Goal: Contribute content: Contribute content

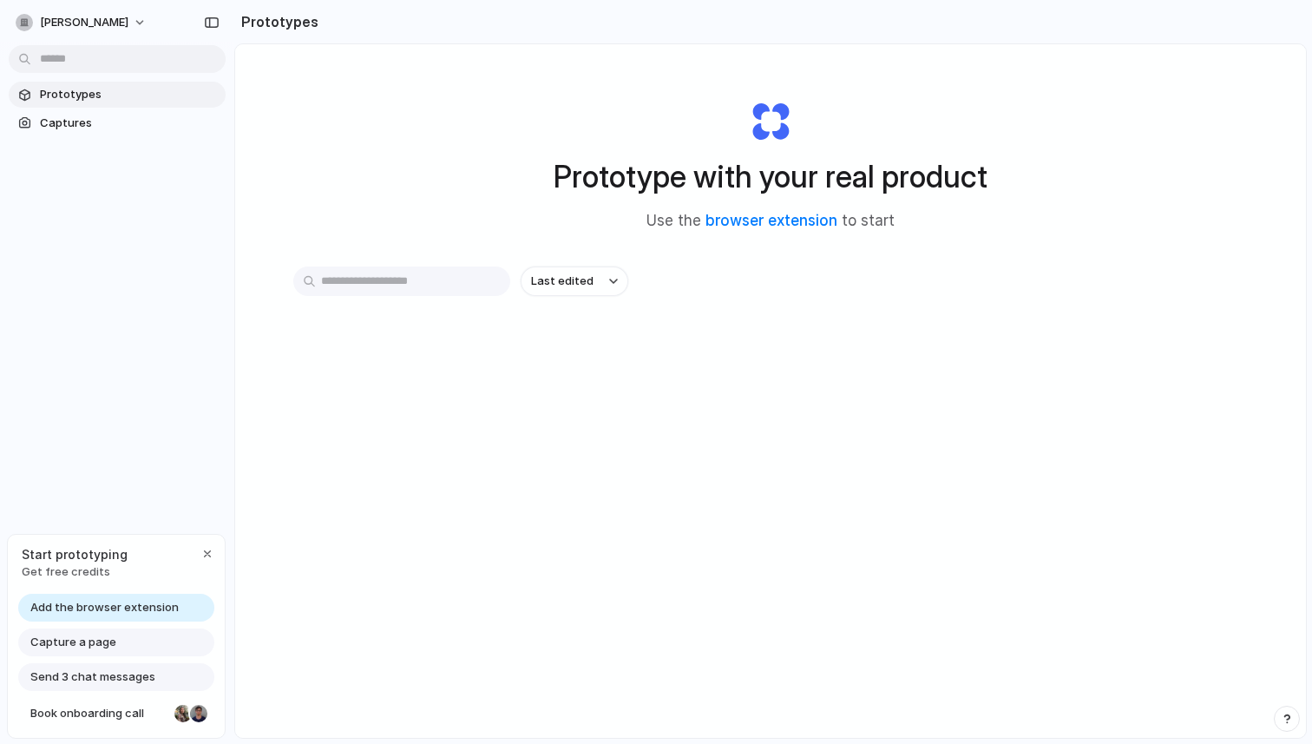
click at [143, 649] on div "Capture a page" at bounding box center [116, 642] width 196 height 28
click at [89, 634] on span "Capture a page" at bounding box center [73, 641] width 86 height 17
click at [93, 642] on span "Capture a page" at bounding box center [73, 641] width 86 height 17
click at [198, 553] on button "button" at bounding box center [207, 553] width 21 height 21
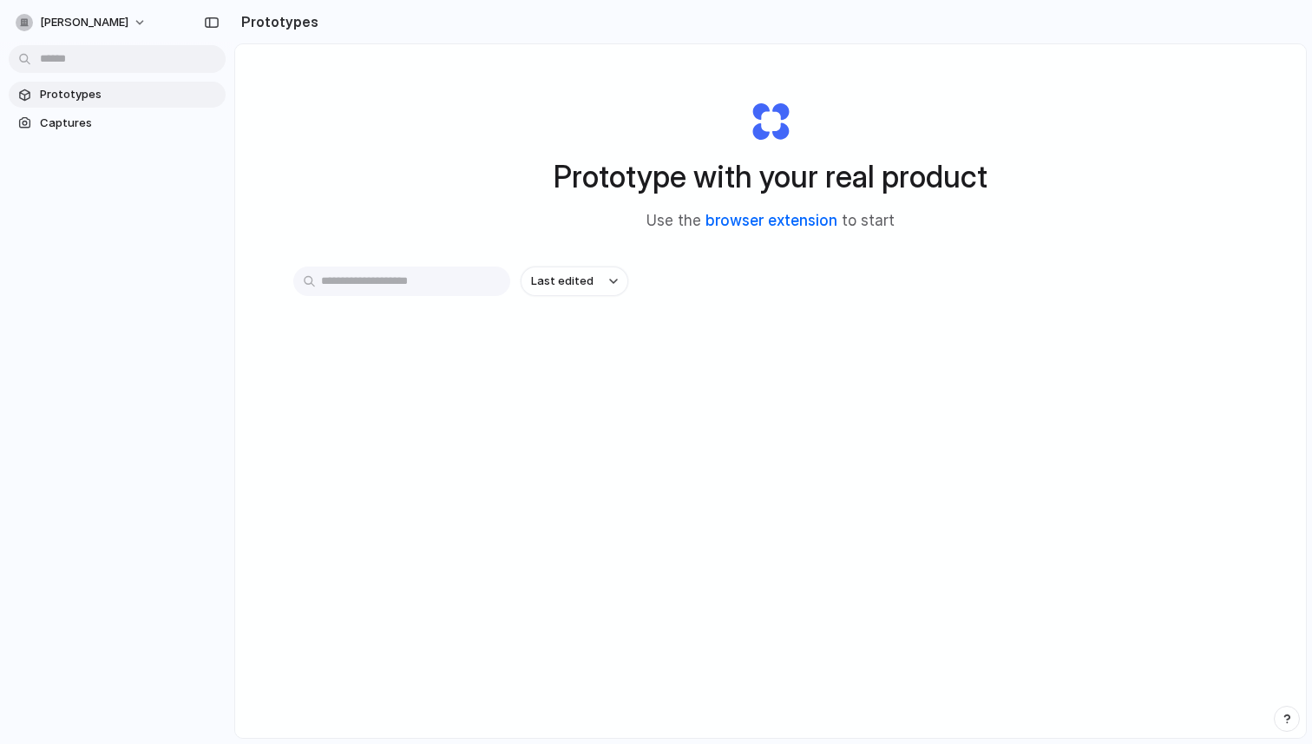
click at [763, 215] on link "browser extension" at bounding box center [771, 220] width 132 height 17
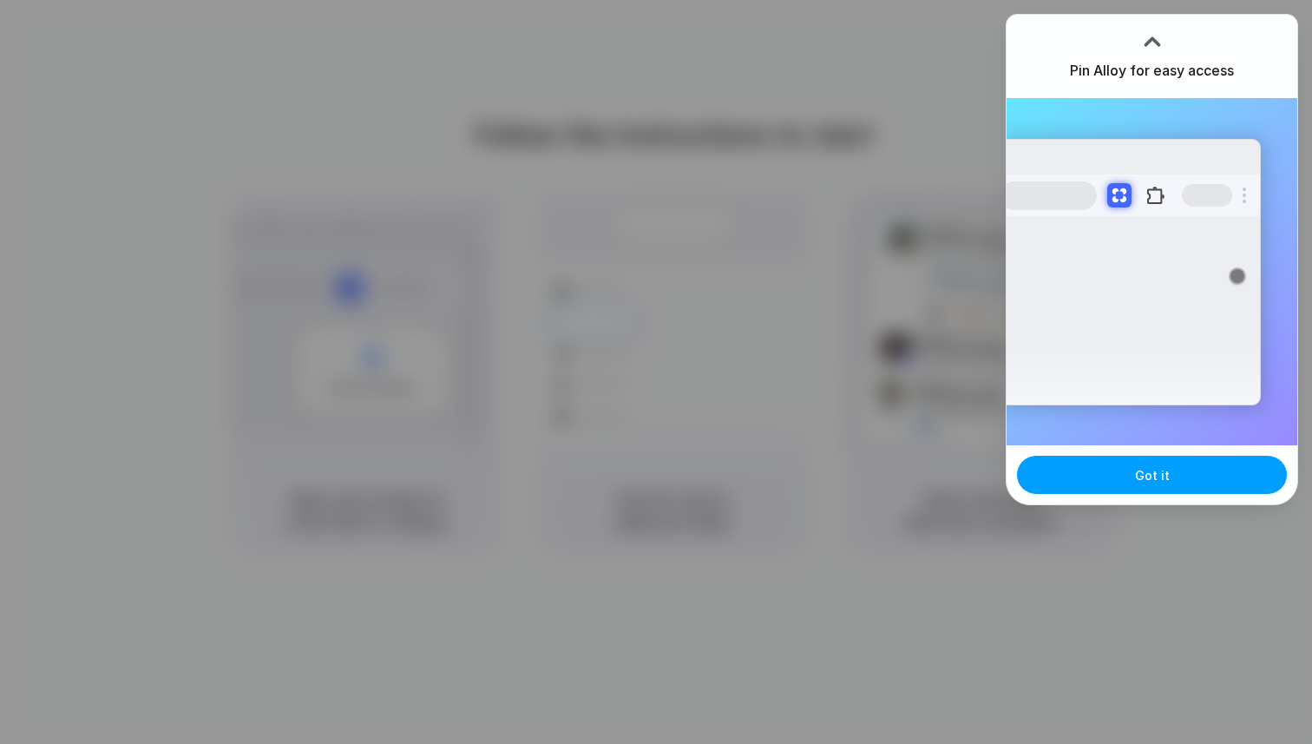
click at [1084, 476] on button "Got it" at bounding box center [1152, 475] width 270 height 38
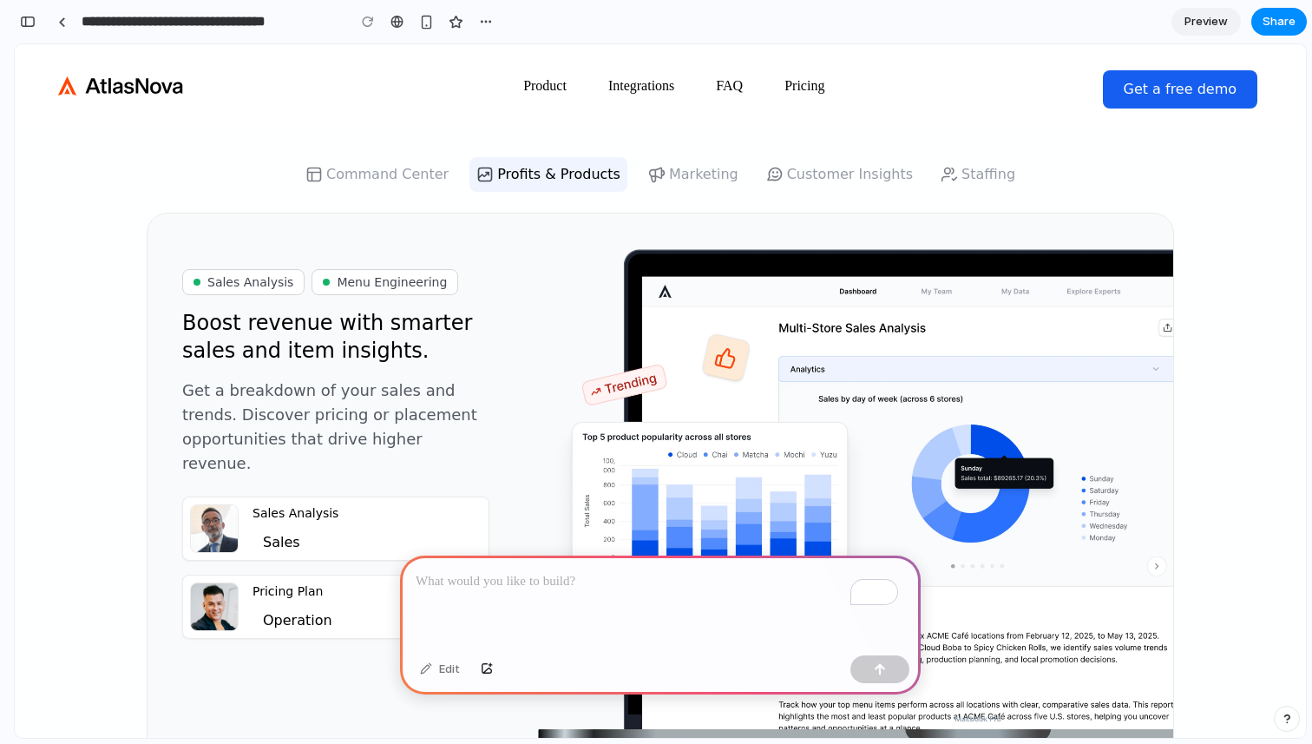
scroll to position [635, 0]
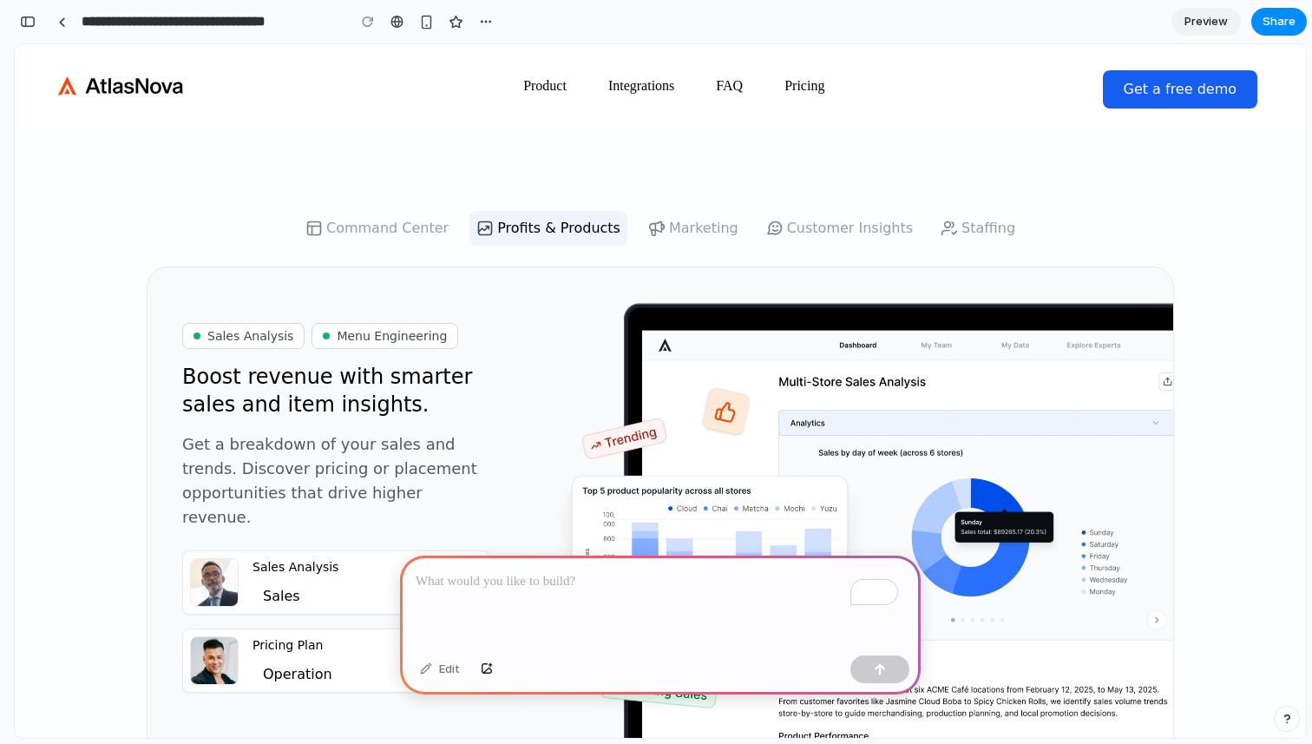
drag, startPoint x: 668, startPoint y: 227, endPoint x: 748, endPoint y: 228, distance: 79.8
click at [749, 228] on div "Command Center Profits & Products Marketing Customer Insights Staffing" at bounding box center [660, 228] width 1027 height 35
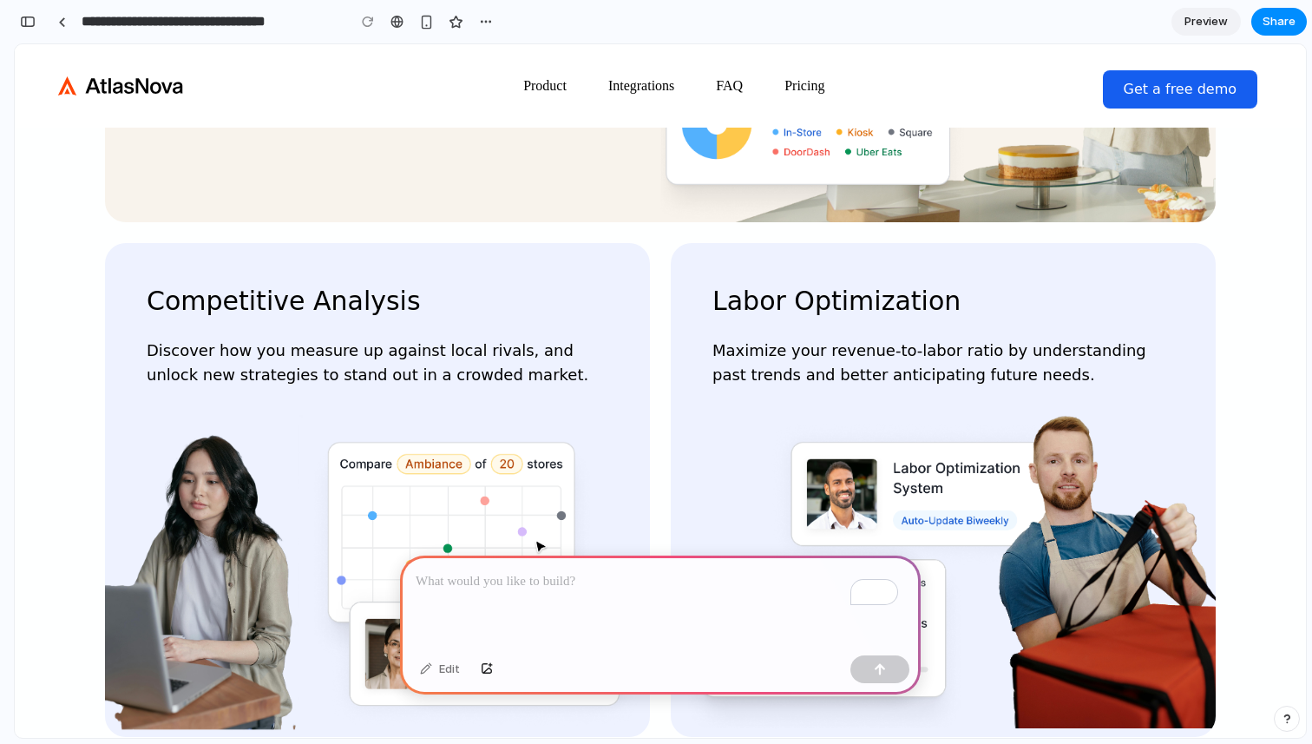
scroll to position [3217, 0]
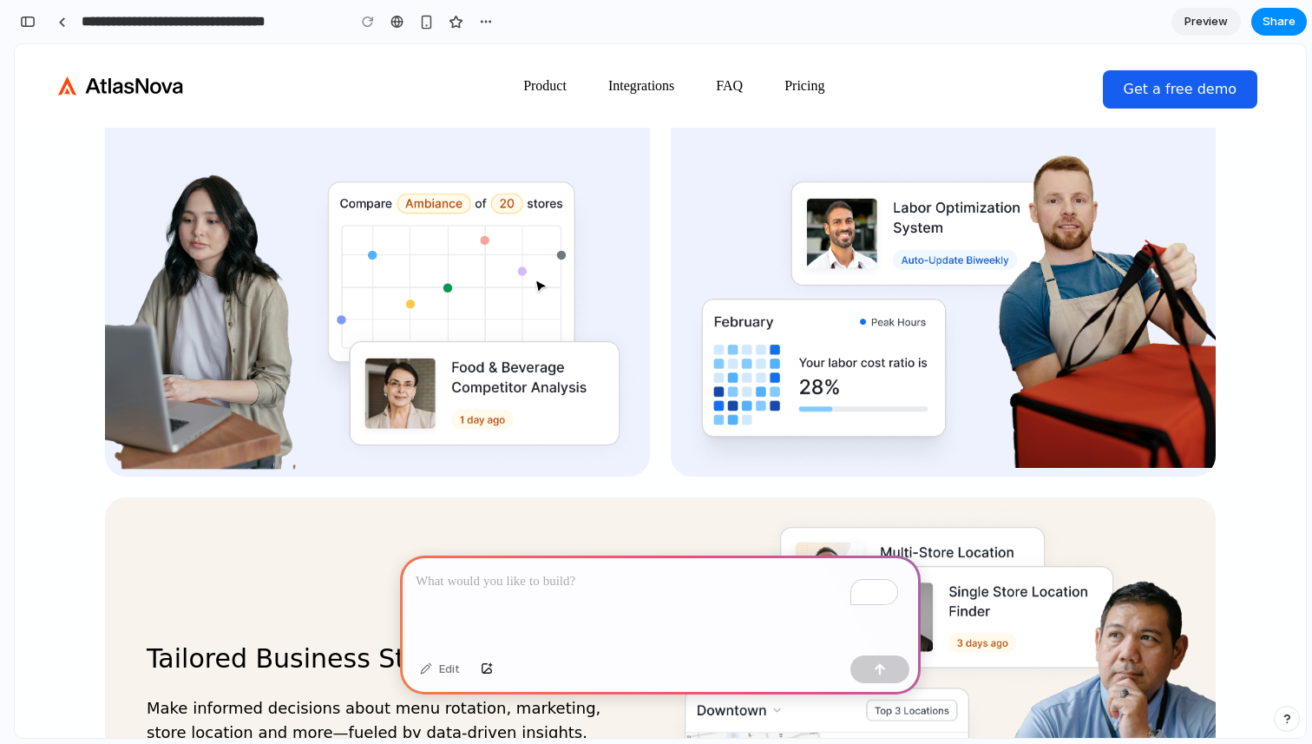
click at [579, 590] on div "To enrich screen reader interactions, please activate Accessibility in Grammarl…" at bounding box center [660, 601] width 521 height 93
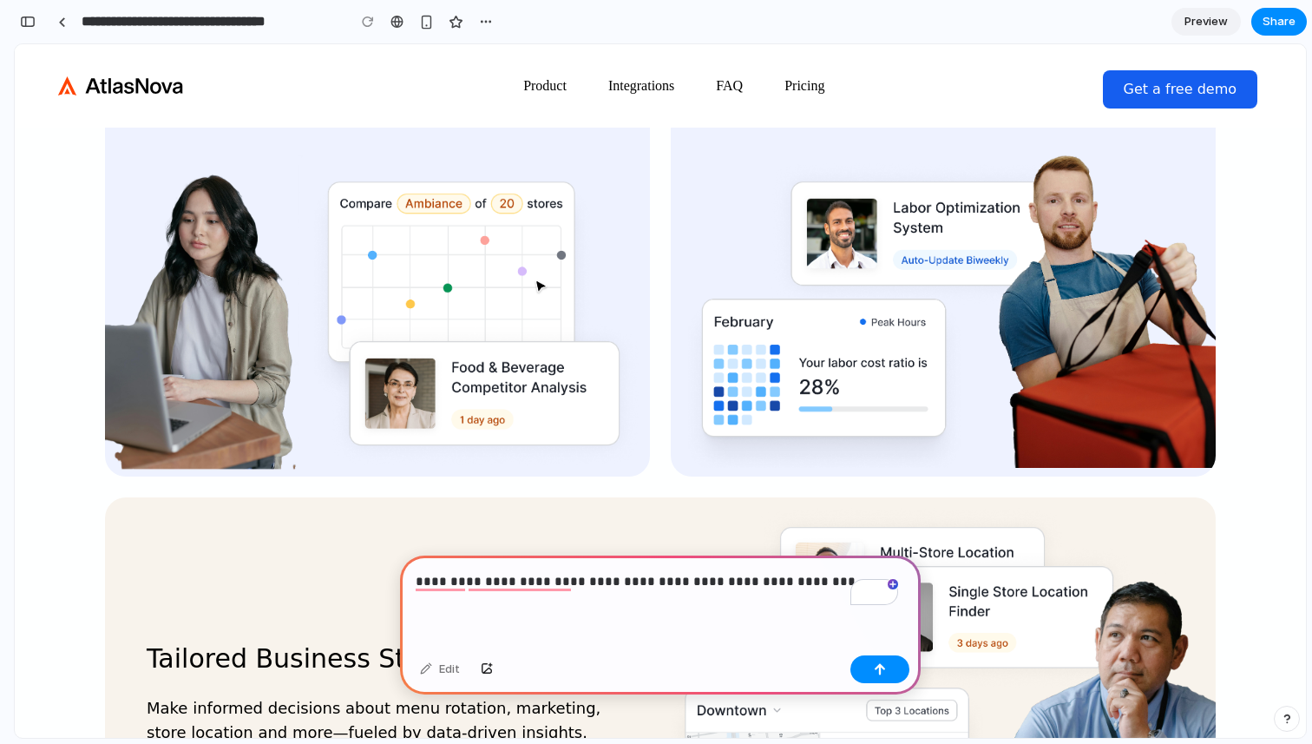
click at [613, 575] on p "**********" at bounding box center [657, 581] width 482 height 21
click at [615, 575] on p "**********" at bounding box center [657, 581] width 482 height 21
click at [827, 579] on p "**********" at bounding box center [657, 581] width 482 height 21
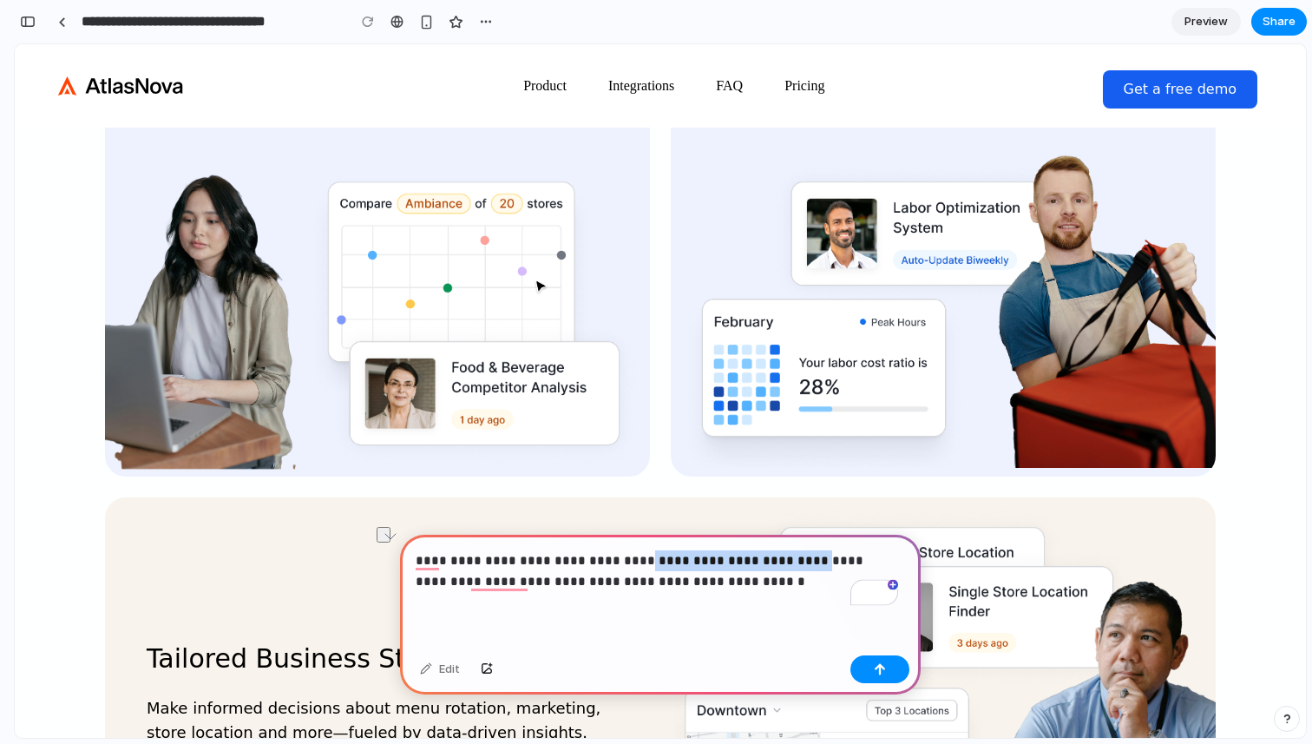
drag, startPoint x: 784, startPoint y: 556, endPoint x: 632, endPoint y: 554, distance: 152.7
click at [632, 554] on p "**********" at bounding box center [657, 571] width 482 height 42
copy p "**********"
click at [640, 580] on p "**********" at bounding box center [657, 571] width 482 height 42
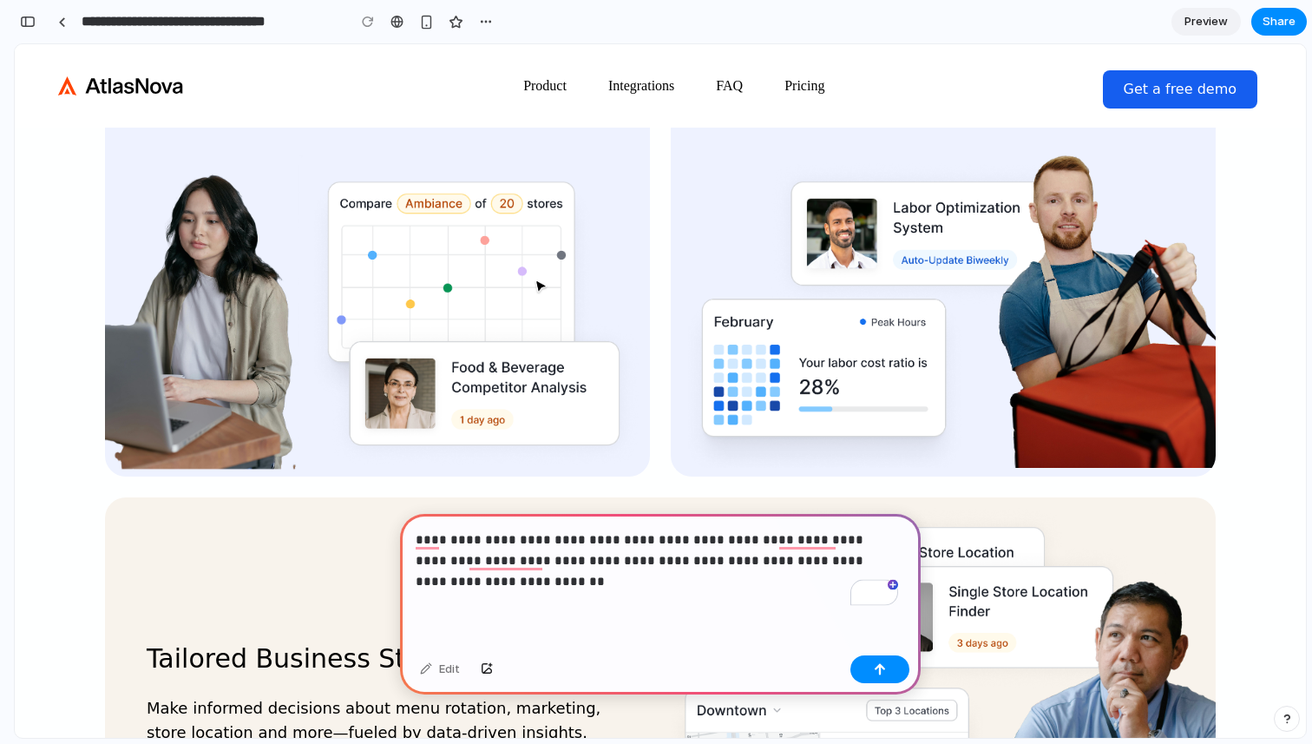
click at [809, 557] on p "**********" at bounding box center [657, 560] width 482 height 62
click at [794, 556] on p "**********" at bounding box center [657, 560] width 482 height 62
click at [817, 556] on p "**********" at bounding box center [657, 560] width 482 height 62
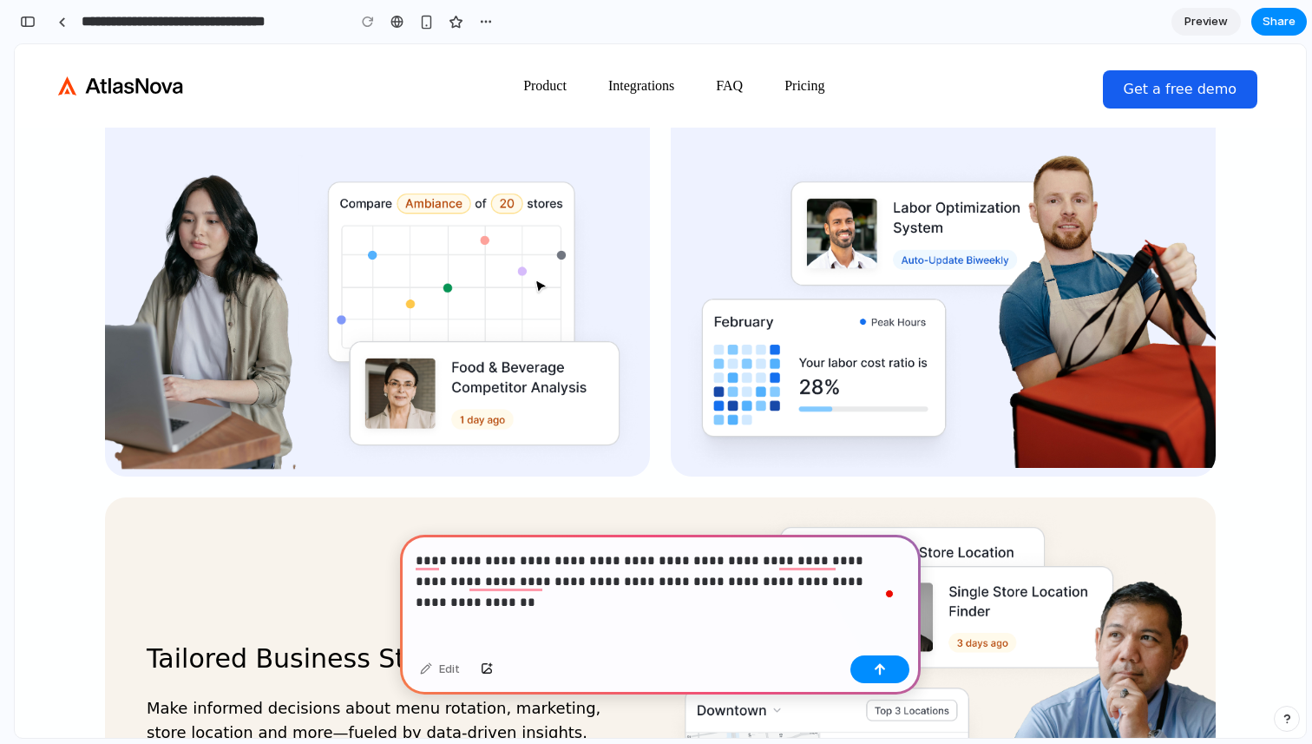
click at [840, 590] on div "**********" at bounding box center [660, 592] width 521 height 114
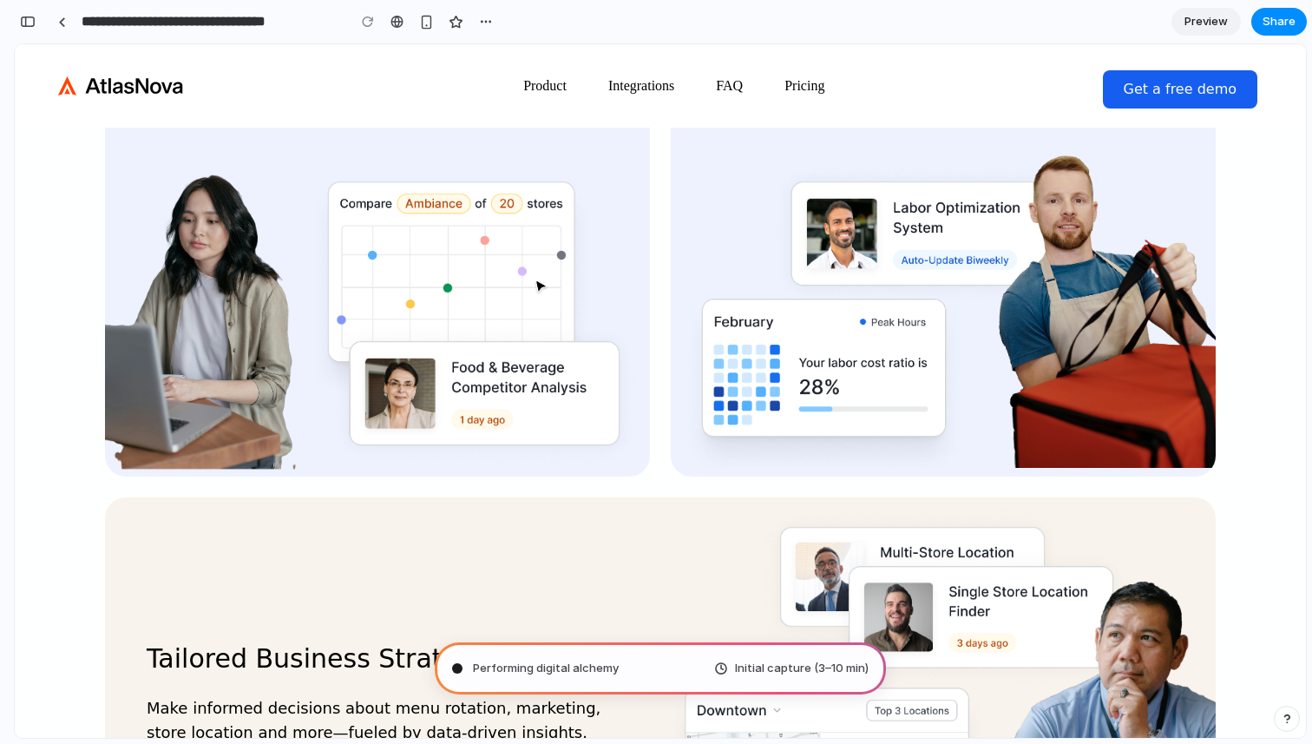
type input "**********"
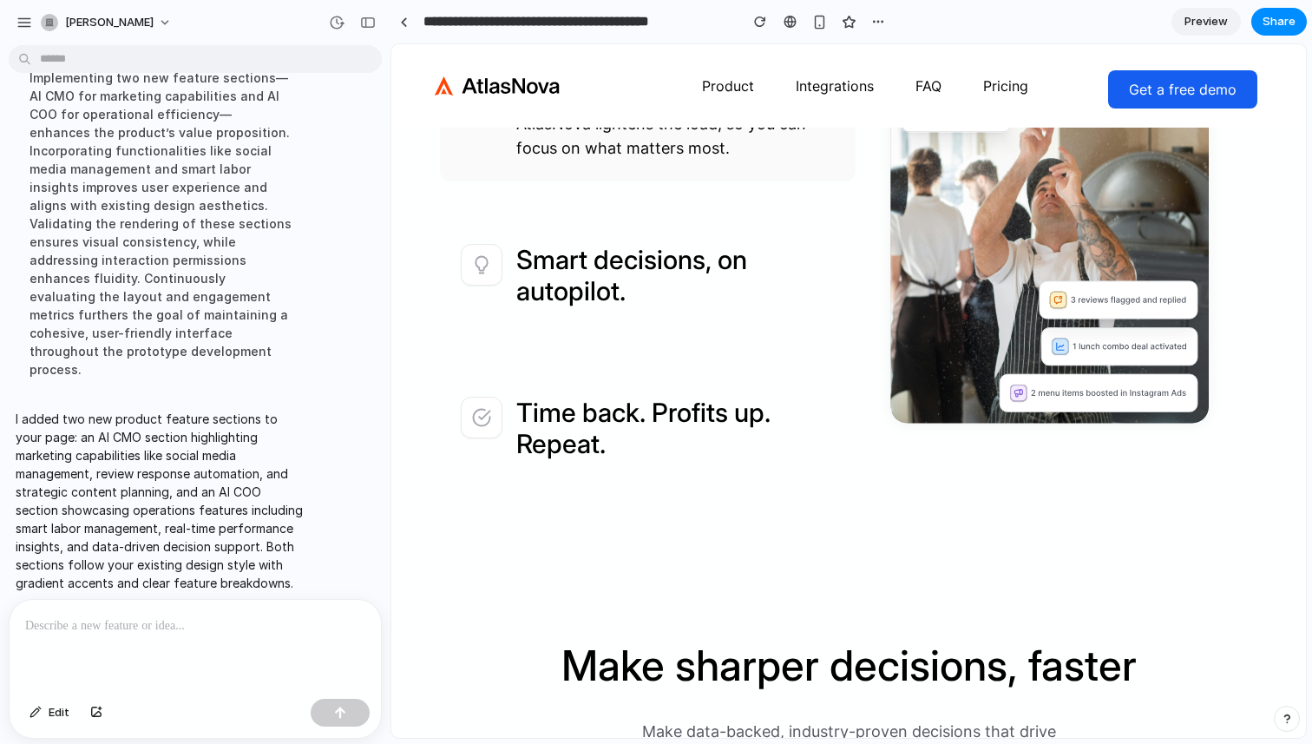
scroll to position [1957, 0]
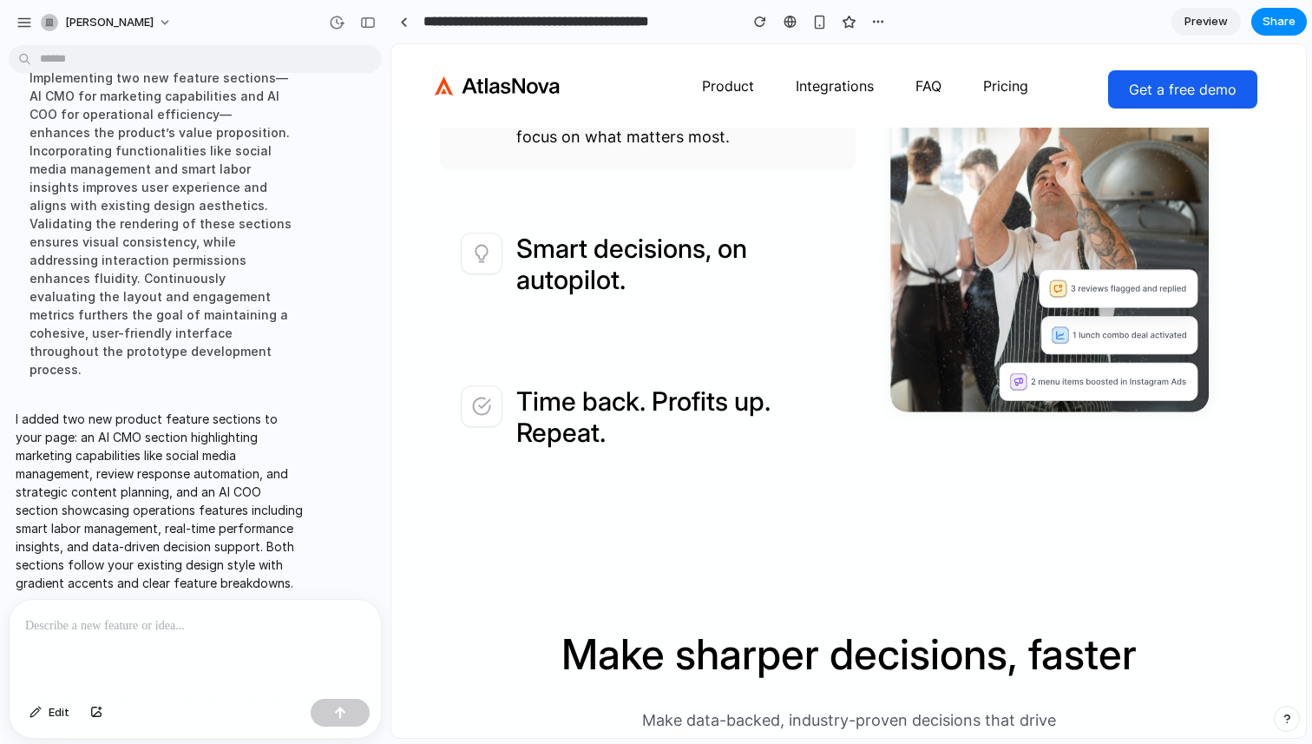
click at [1201, 28] on span "Preview" at bounding box center [1206, 21] width 43 height 17
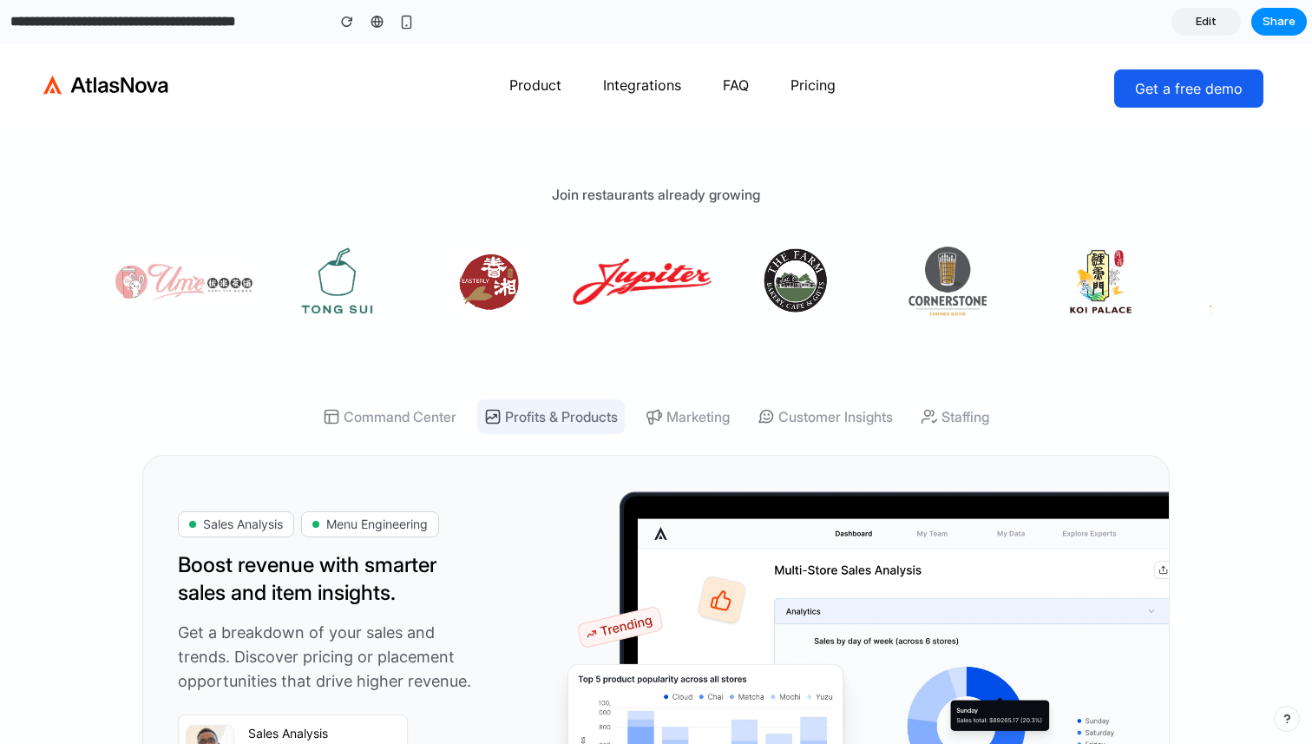
scroll to position [658, 0]
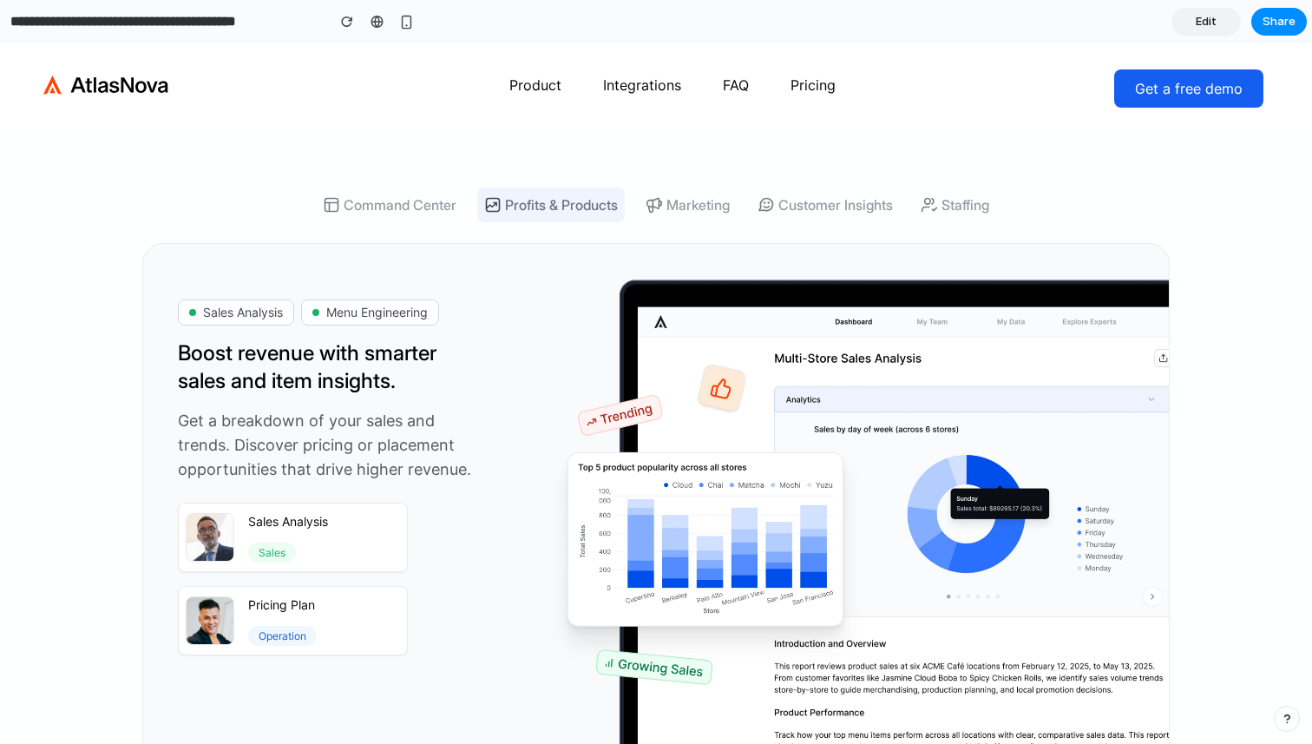
click at [1210, 16] on span "Edit" at bounding box center [1206, 21] width 21 height 17
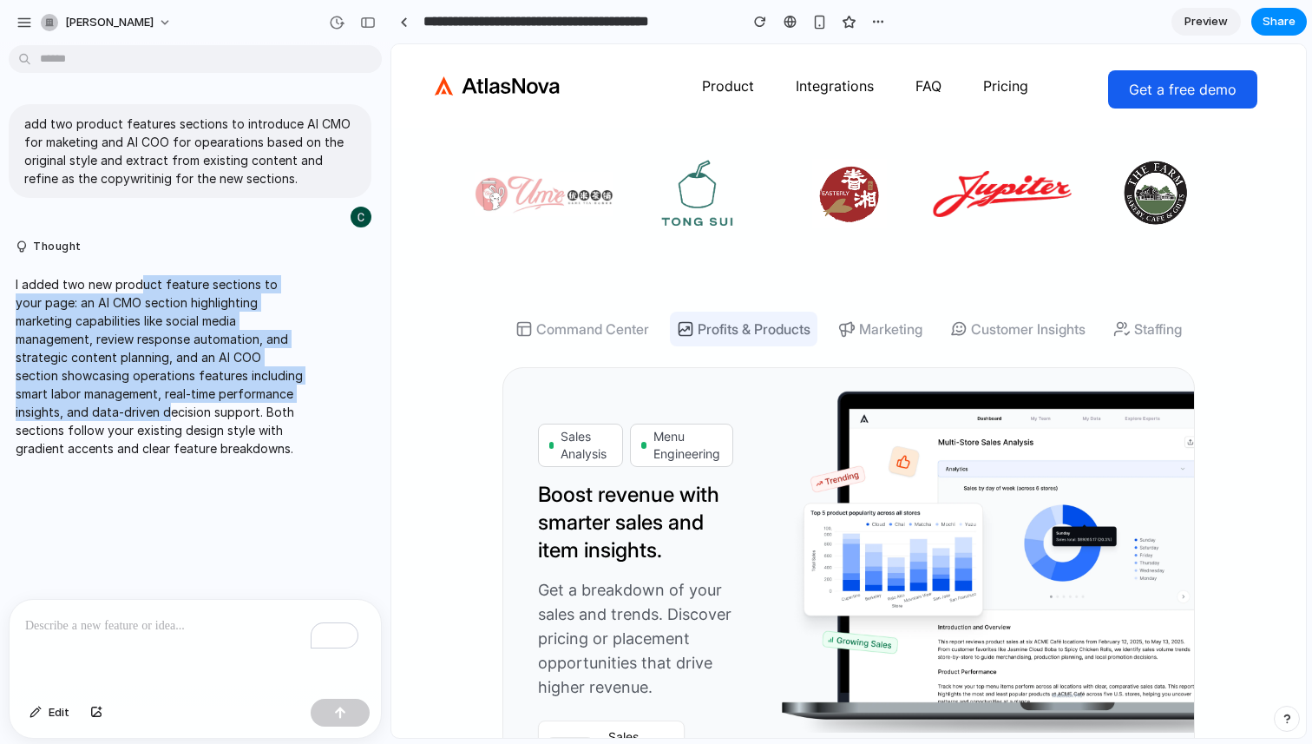
drag, startPoint x: 142, startPoint y: 287, endPoint x: 167, endPoint y: 411, distance: 126.4
click at [167, 411] on p "I added two new product feature sections to your page: an AI CMO section highli…" at bounding box center [161, 366] width 290 height 182
click at [178, 331] on p "I added two new product feature sections to your page: an AI CMO section highli…" at bounding box center [161, 366] width 290 height 182
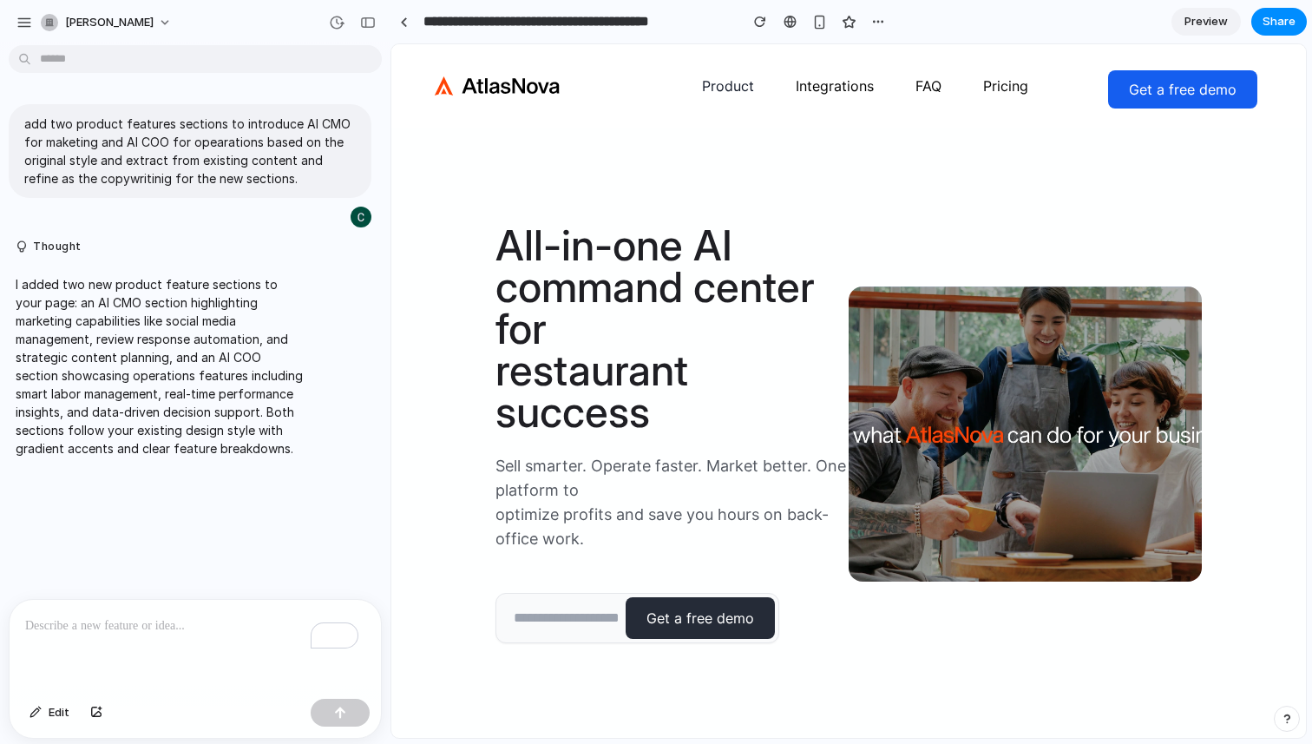
click at [724, 89] on button "Product" at bounding box center [728, 85] width 52 height 21
click at [852, 82] on button "Integrations" at bounding box center [835, 85] width 78 height 21
click at [918, 82] on button "FAQ" at bounding box center [928, 85] width 26 height 21
click at [983, 84] on button "Pricing" at bounding box center [1005, 85] width 45 height 21
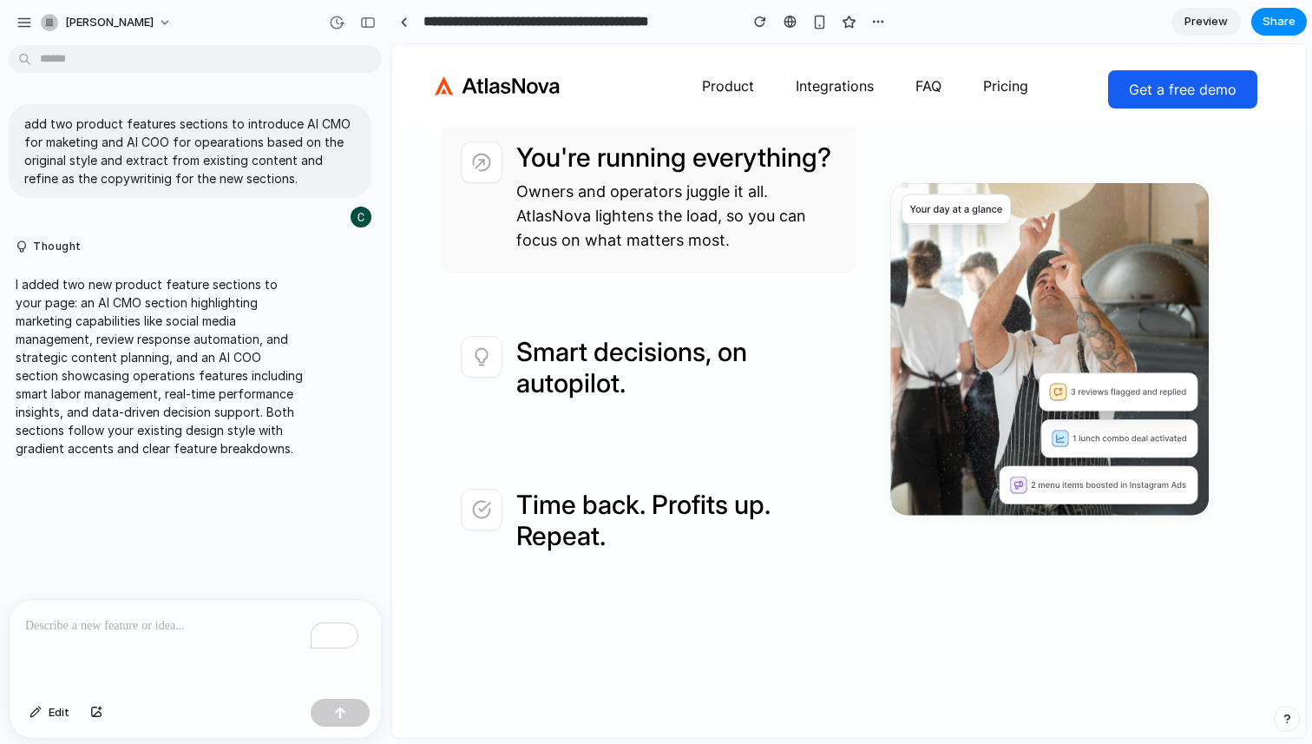
scroll to position [1244, 0]
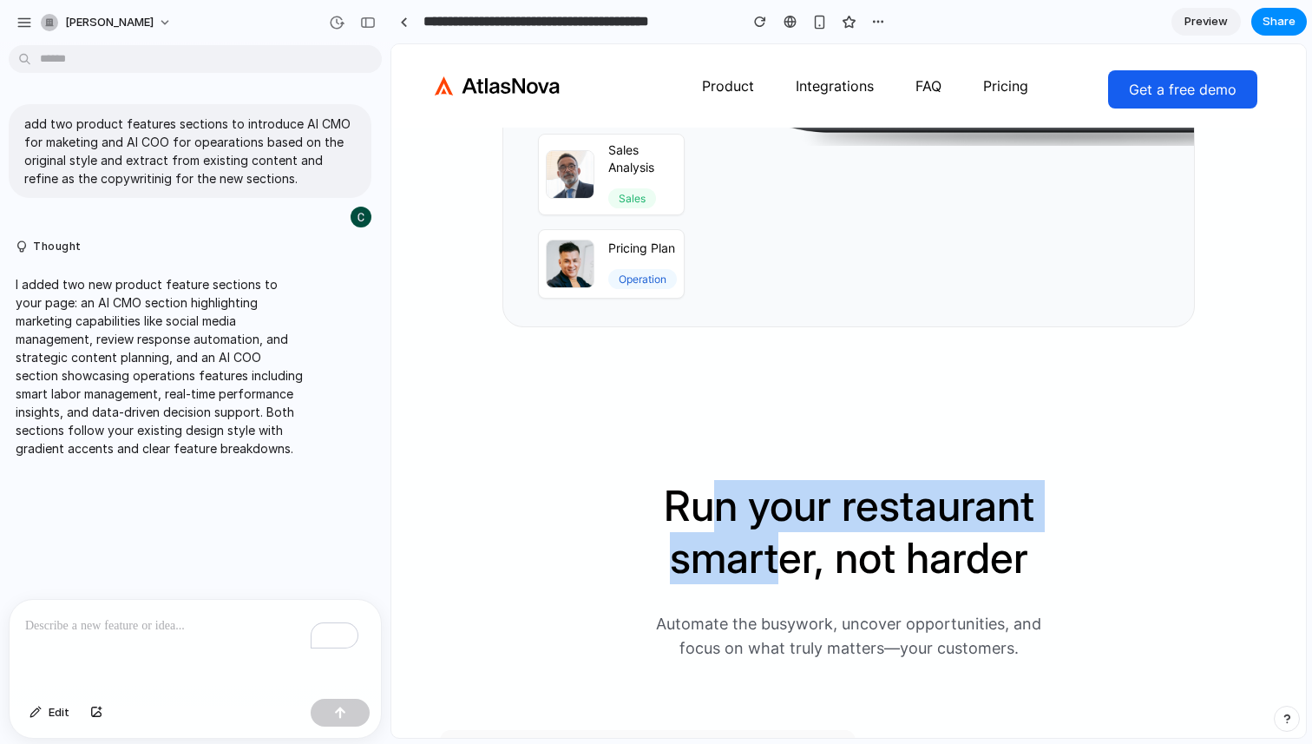
drag, startPoint x: 708, startPoint y: 569, endPoint x: 784, endPoint y: 627, distance: 94.8
click at [784, 584] on div "Run your restaurant smarter, not harder" at bounding box center [849, 532] width 776 height 104
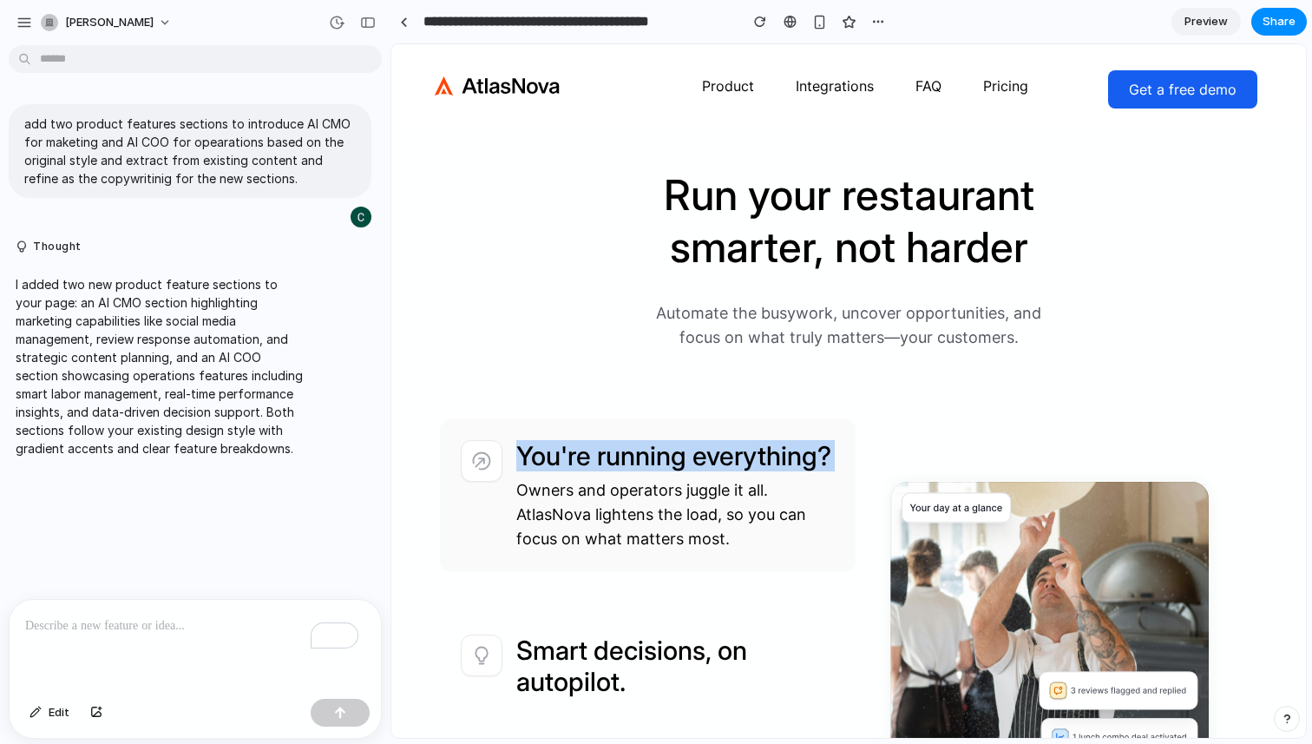
drag, startPoint x: 773, startPoint y: 546, endPoint x: 779, endPoint y: 536, distance: 11.3
click at [770, 552] on div "You're running everything? Owners and operators juggle it all. AtlasNova lighte…" at bounding box center [648, 495] width 416 height 153
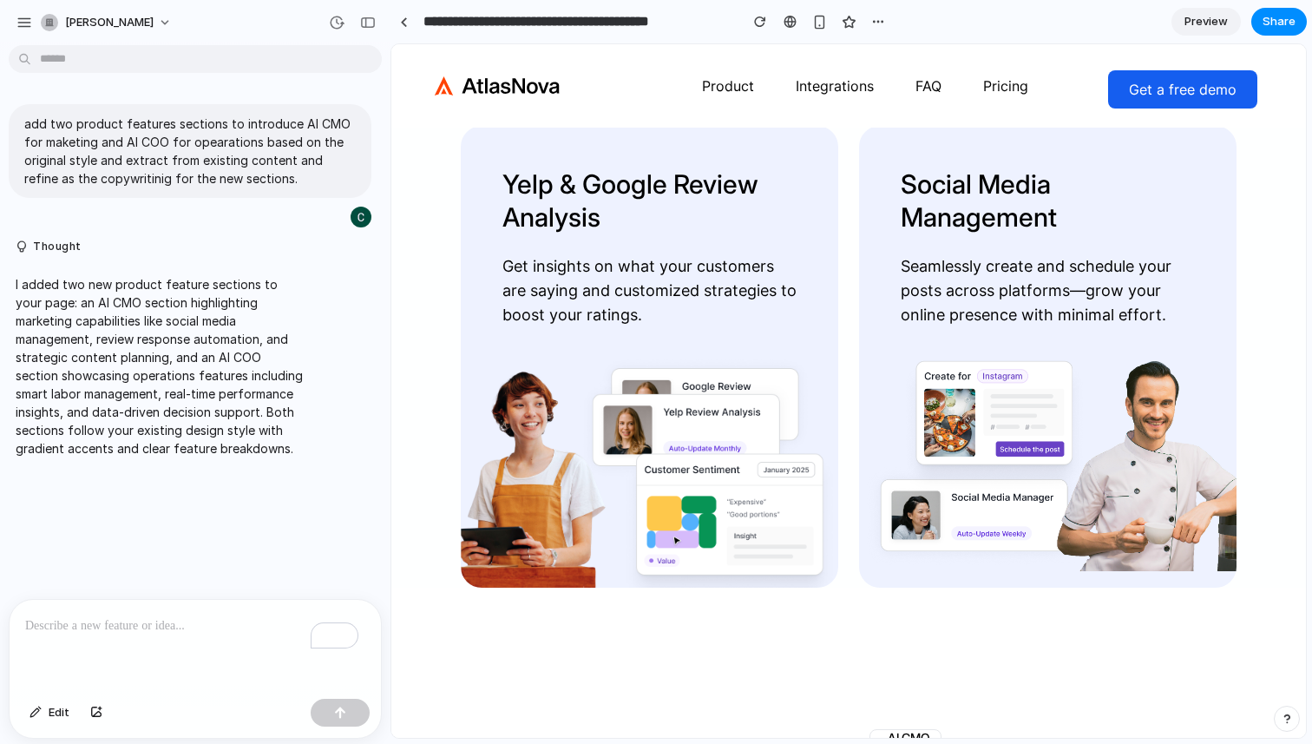
scroll to position [4411, 0]
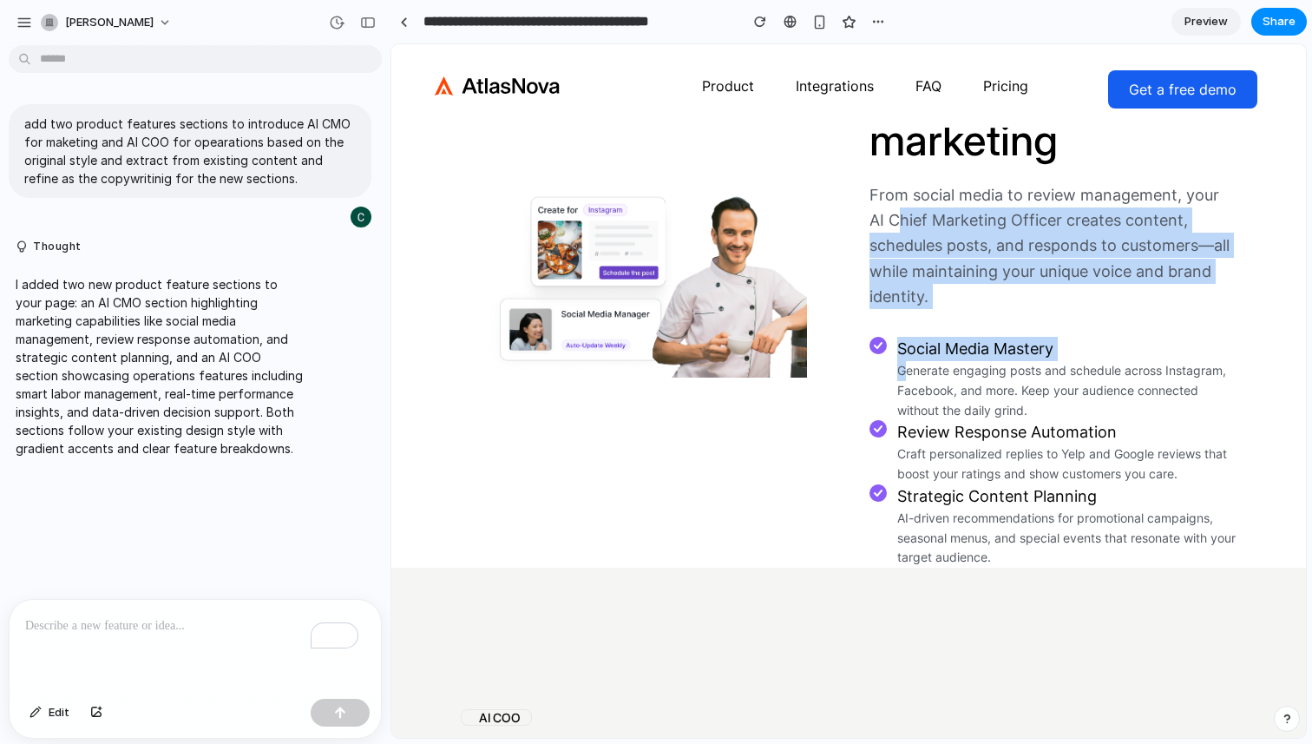
drag, startPoint x: 885, startPoint y: 356, endPoint x: 908, endPoint y: 499, distance: 144.9
click at [907, 500] on div "AI CMO Amplify your brand with AI-powered marketing From social media to review…" at bounding box center [1053, 285] width 367 height 566
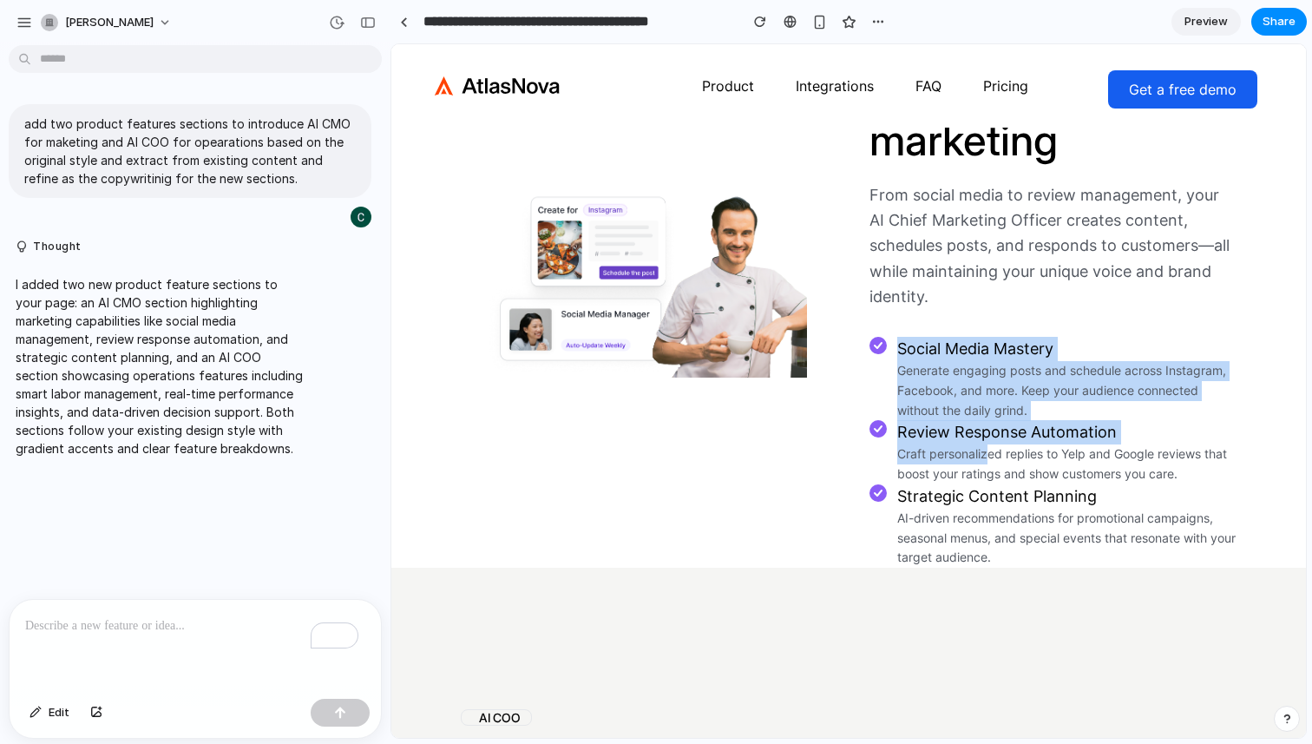
drag, startPoint x: 976, startPoint y: 456, endPoint x: 986, endPoint y: 571, distance: 115.8
click at [986, 568] on div "AI CMO Amplify your brand with AI-powered marketing From social media to review…" at bounding box center [1053, 285] width 367 height 566
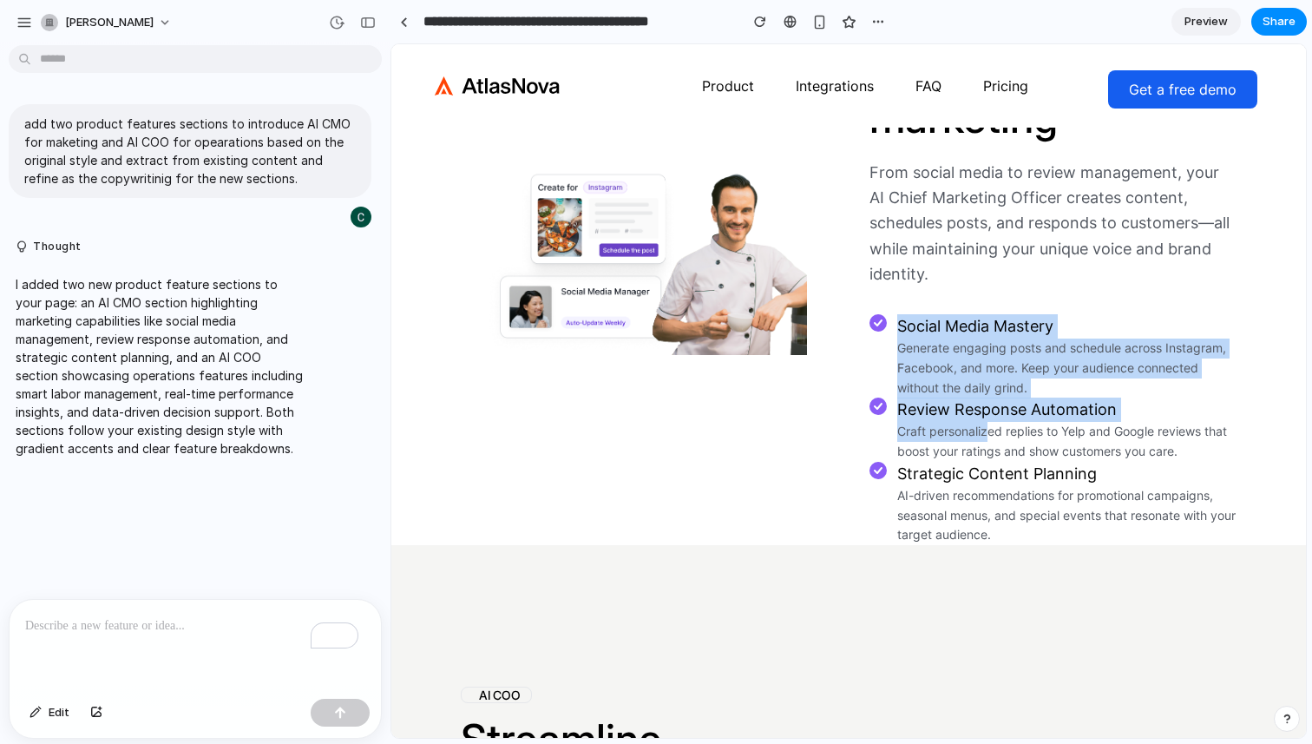
click at [1022, 422] on h3 "Review Response Automation" at bounding box center [1066, 409] width 339 height 24
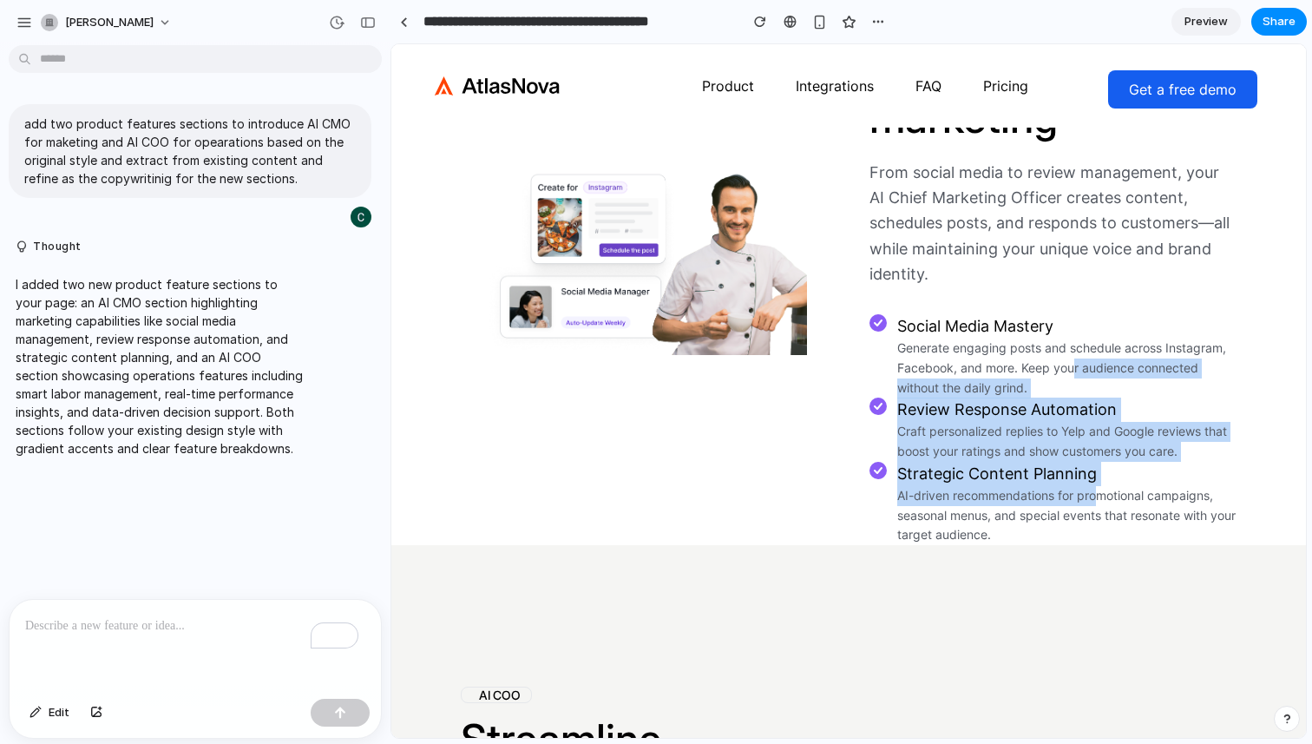
drag, startPoint x: 1075, startPoint y: 488, endPoint x: 1099, endPoint y: 625, distance: 139.1
click at [1099, 545] on div "Social Media Mastery Generate engaging posts and schedule across Instagram, Fac…" at bounding box center [1053, 429] width 367 height 231
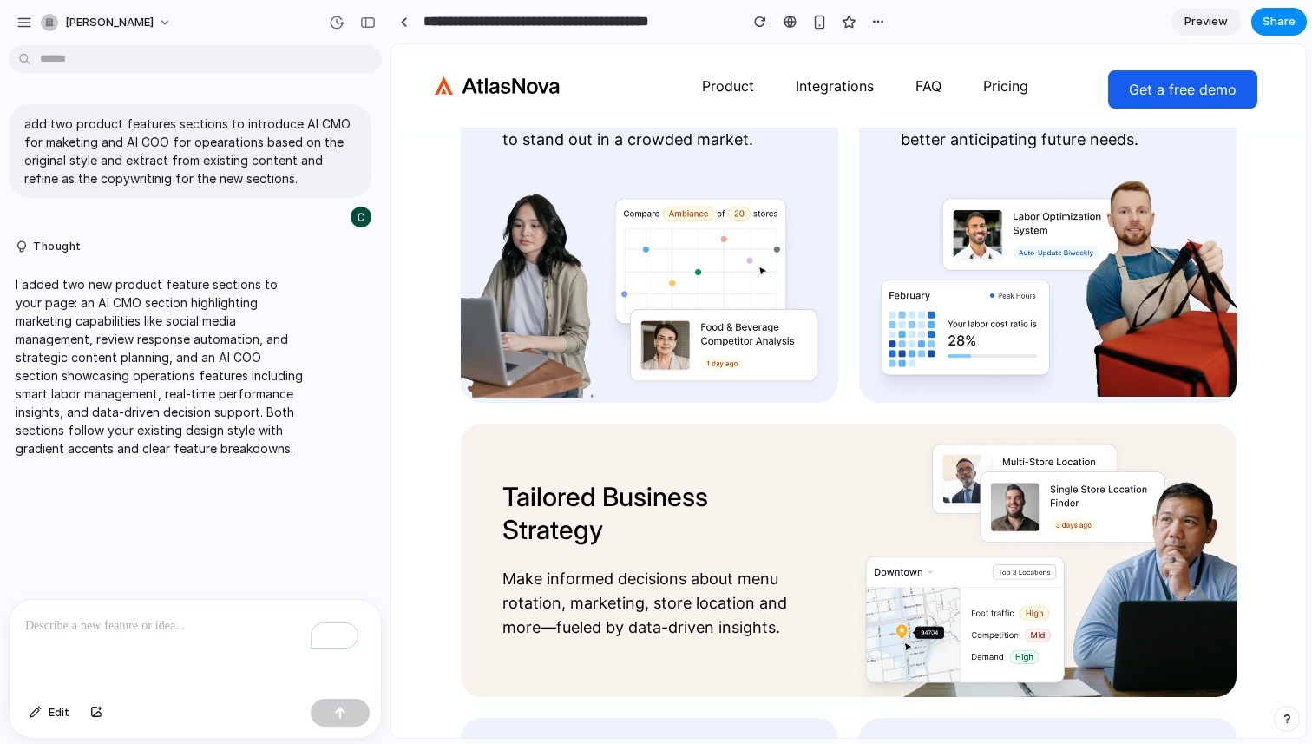
scroll to position [3083, 0]
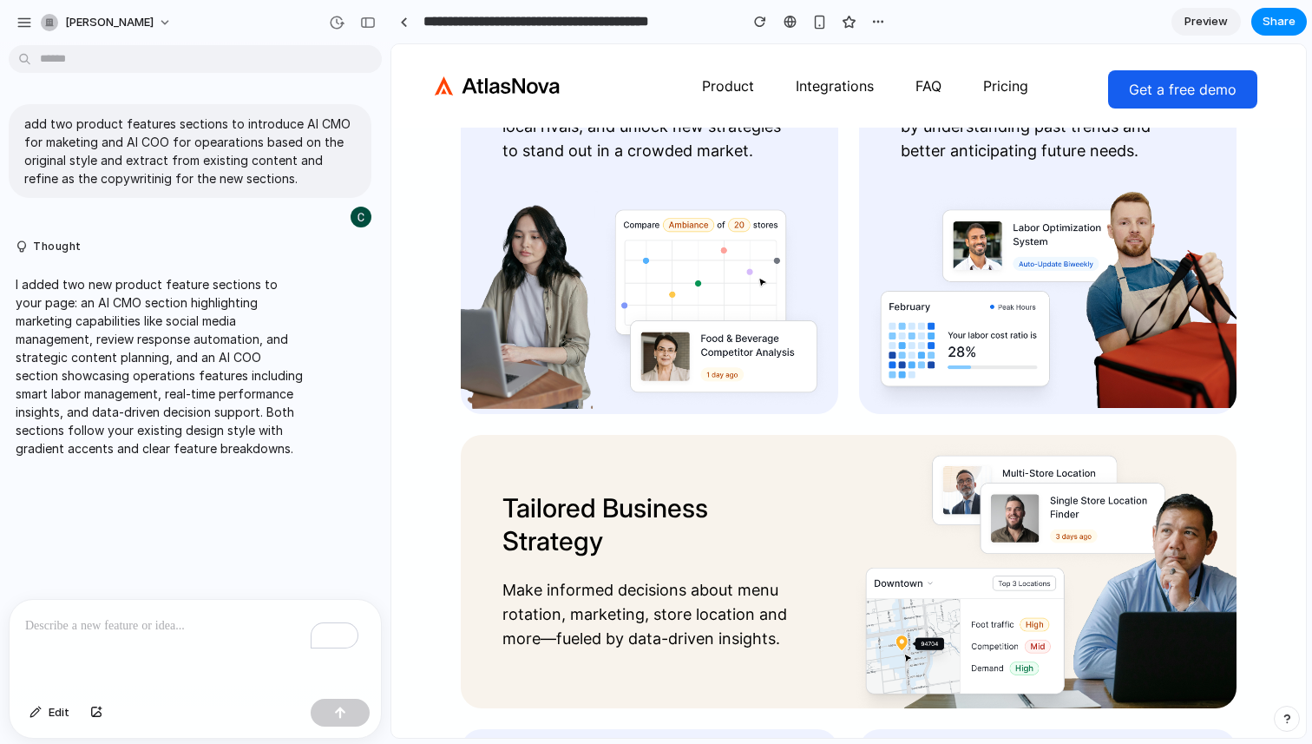
click at [1212, 19] on span "Preview" at bounding box center [1206, 21] width 43 height 17
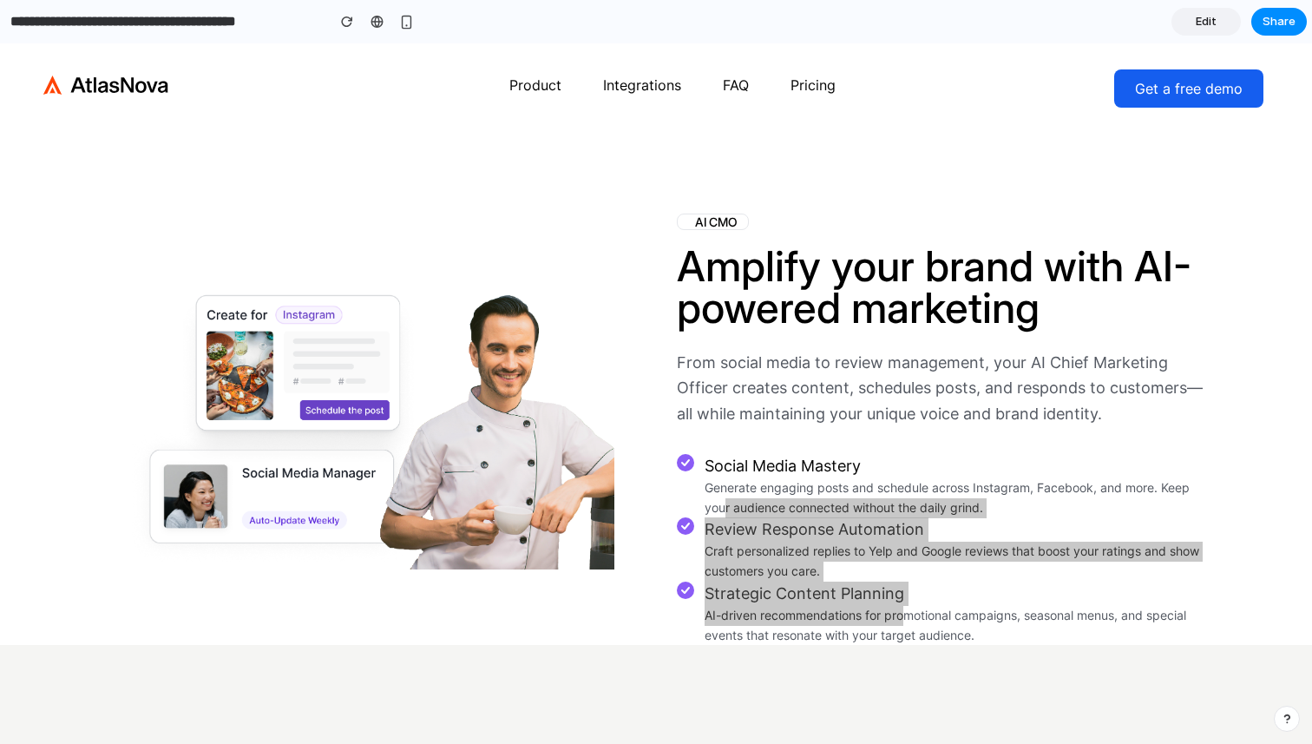
scroll to position [4548, 0]
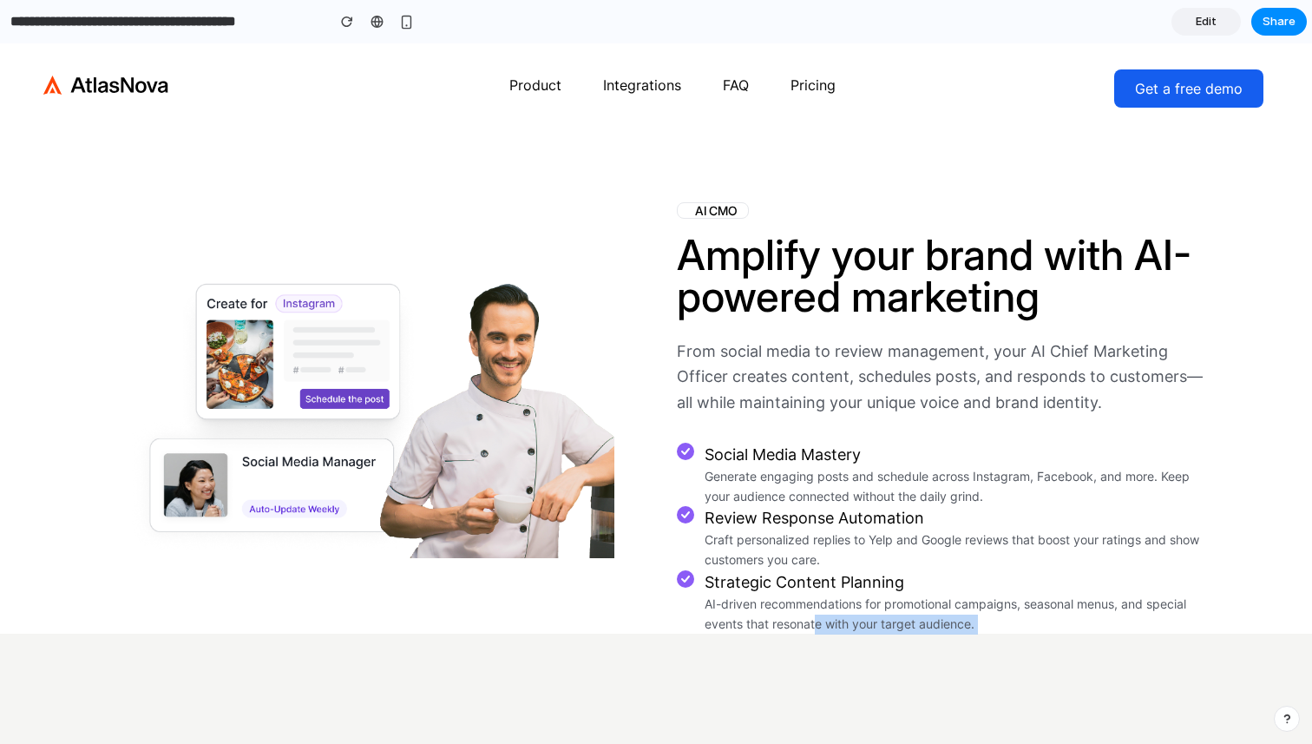
drag, startPoint x: 818, startPoint y: 643, endPoint x: 835, endPoint y: 670, distance: 31.6
click at [835, 670] on div "Product Integrations FAQ Pricing Get a free demo All-in-one AI command center f…" at bounding box center [656, 183] width 1312 height 9376
click at [650, 597] on div "AI CMO Amplify your brand with AI-powered marketing From social media to review…" at bounding box center [656, 417] width 1111 height 434
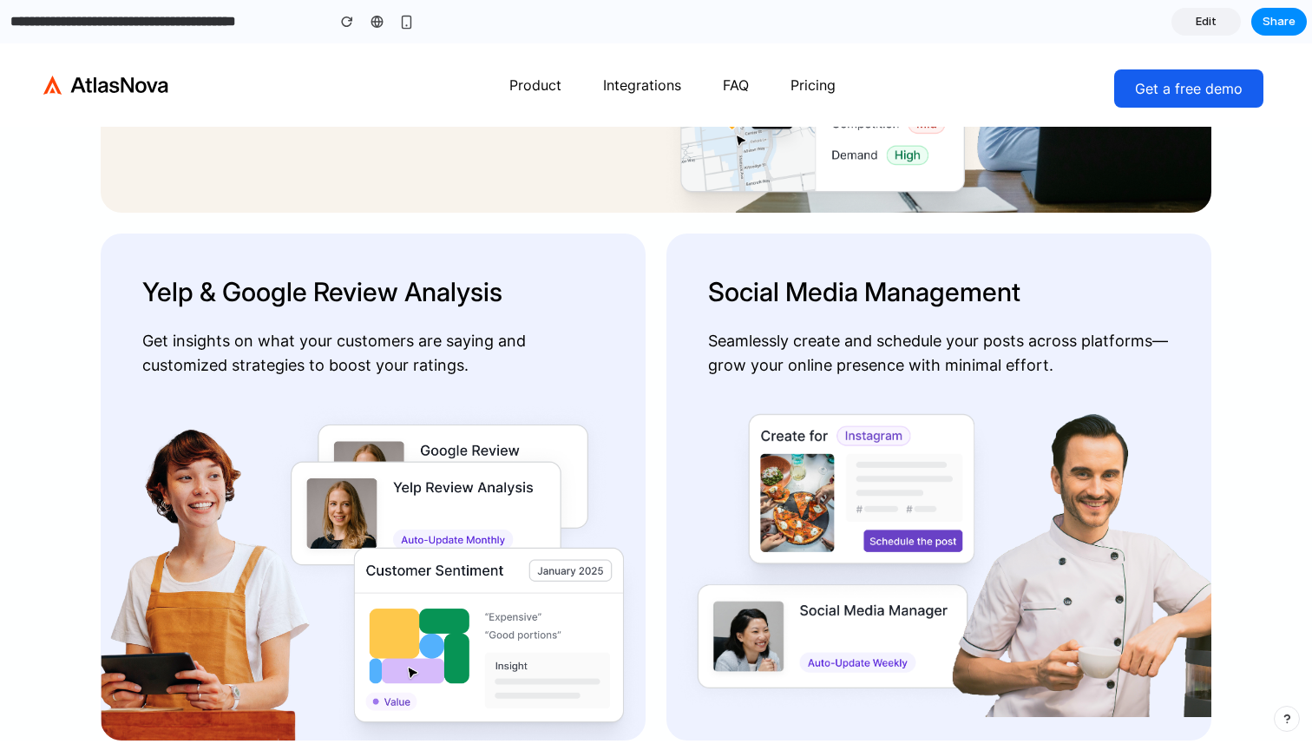
scroll to position [3879, 0]
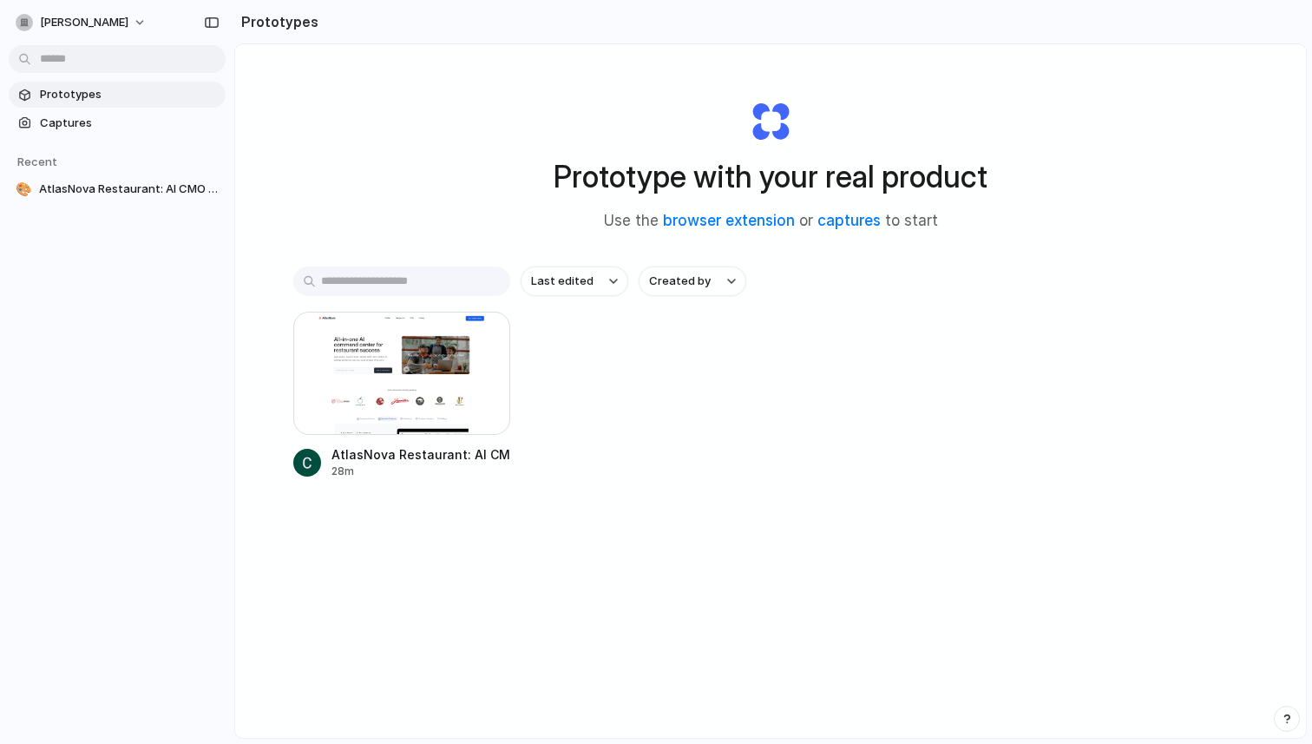
drag, startPoint x: 516, startPoint y: 154, endPoint x: 953, endPoint y: 171, distance: 436.8
click at [953, 171] on div "Prototype with your real product Use the browser extension or captures to start" at bounding box center [770, 158] width 694 height 187
drag, startPoint x: 982, startPoint y: 170, endPoint x: 543, endPoint y: 169, distance: 439.1
click at [543, 169] on div "Prototype with your real product Use the browser extension or captures to start" at bounding box center [770, 158] width 694 height 187
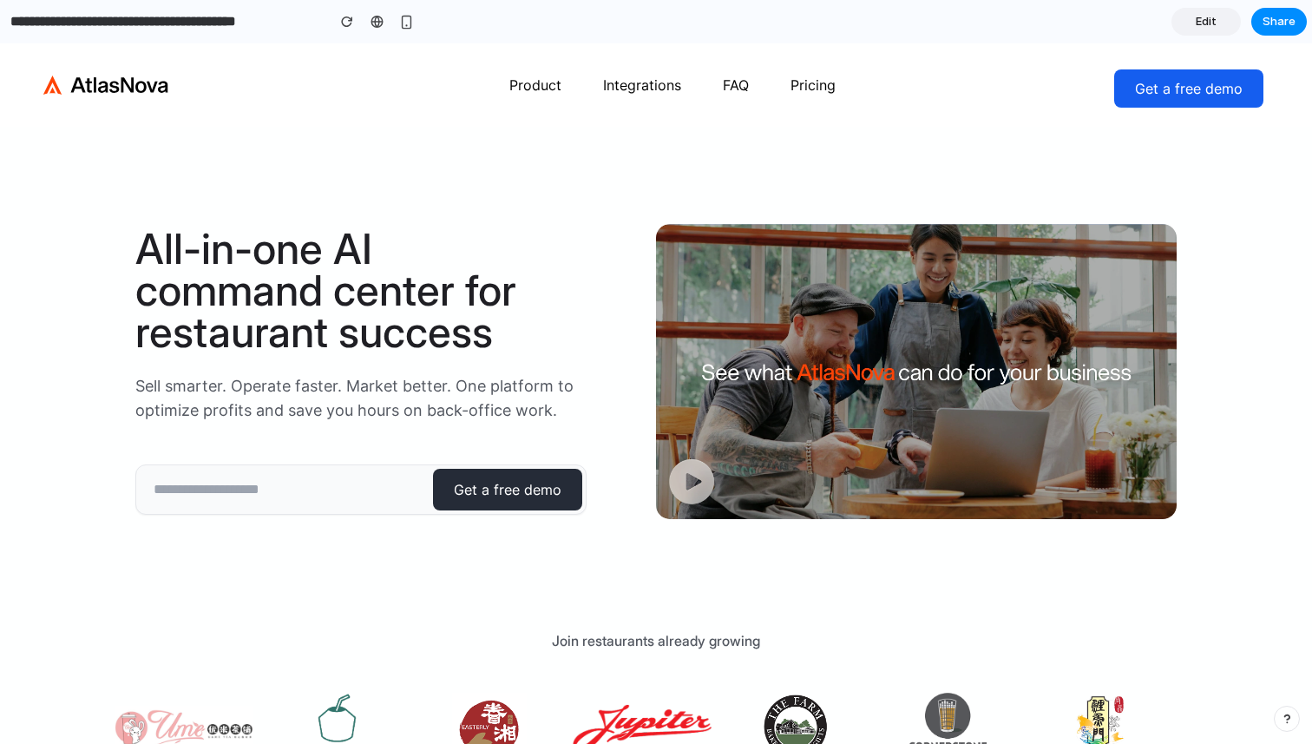
click at [1204, 28] on span "Edit" at bounding box center [1206, 21] width 21 height 17
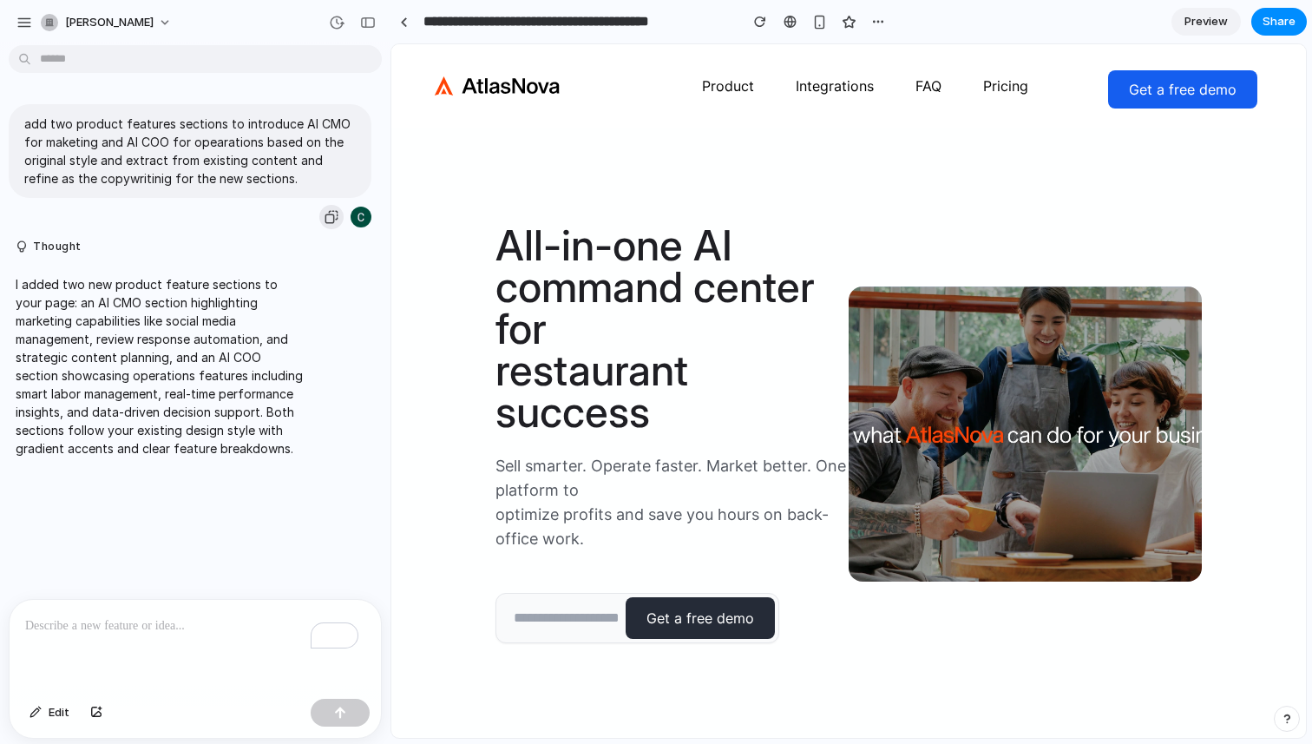
click at [325, 220] on div "button" at bounding box center [332, 217] width 14 height 14
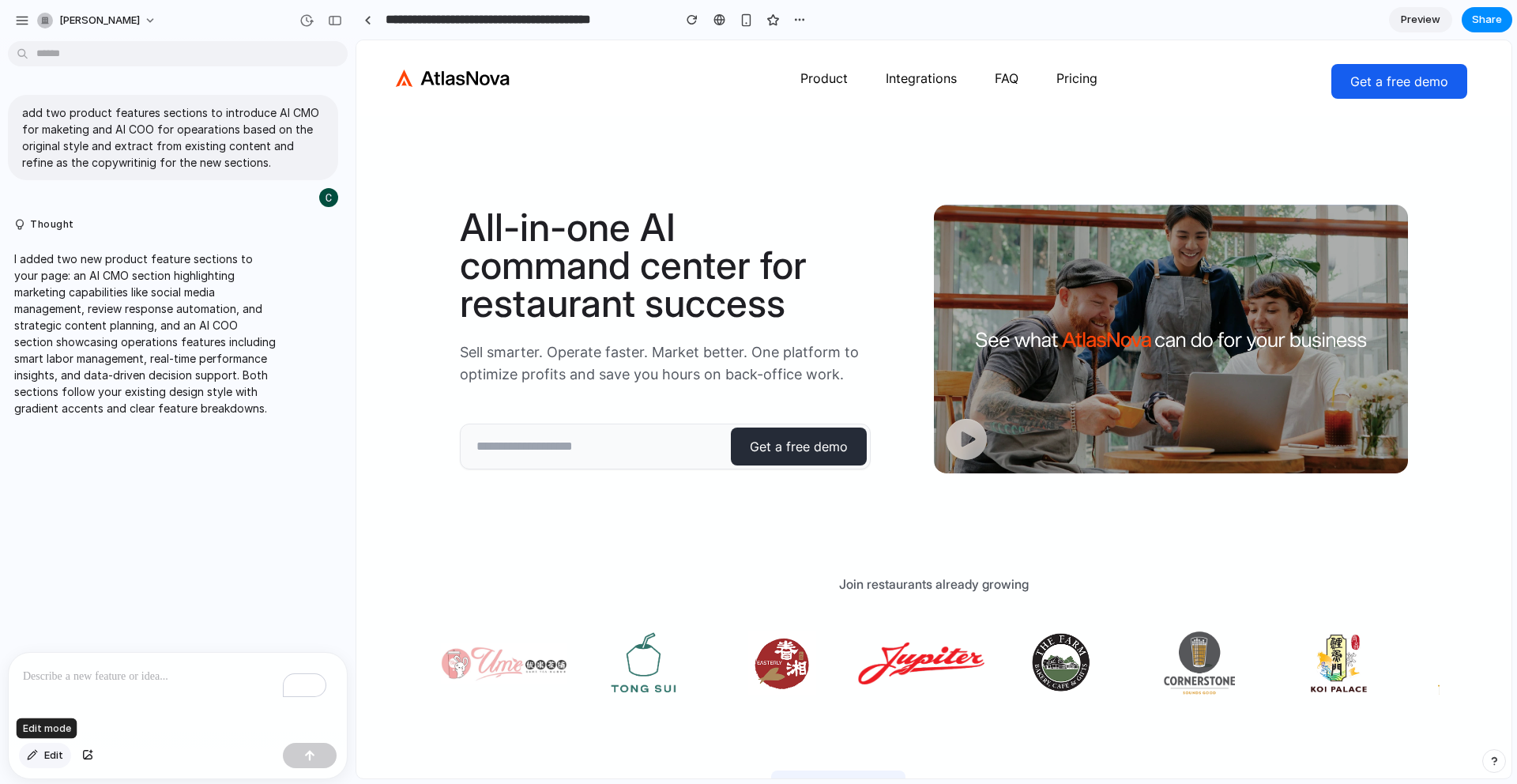
click at [43, 752] on button "Edit" at bounding box center [45, 756] width 52 height 25
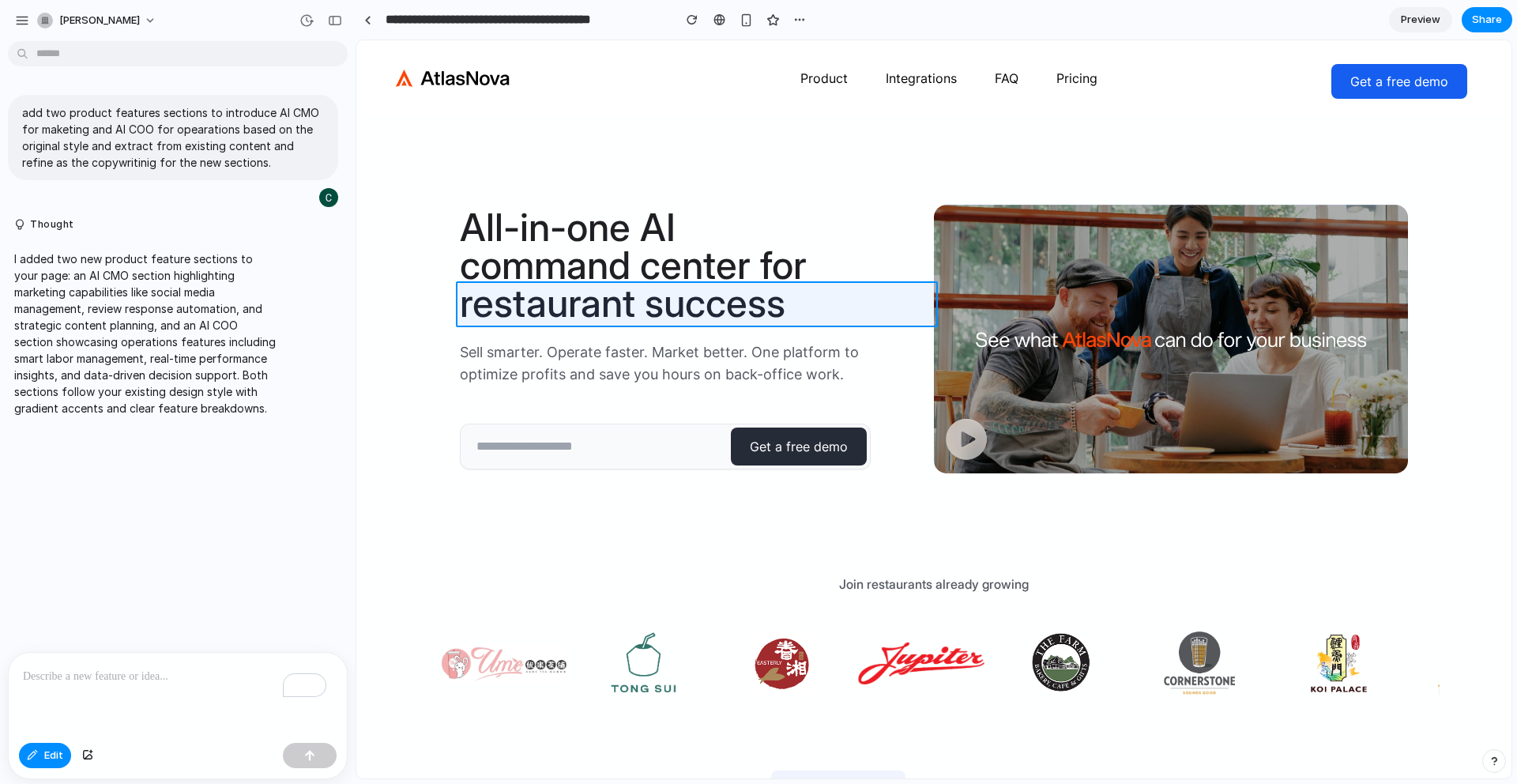
drag, startPoint x: 559, startPoint y: 249, endPoint x: 632, endPoint y: 340, distance: 116.7
click at [632, 340] on div at bounding box center [934, 410] width 1155 height 738
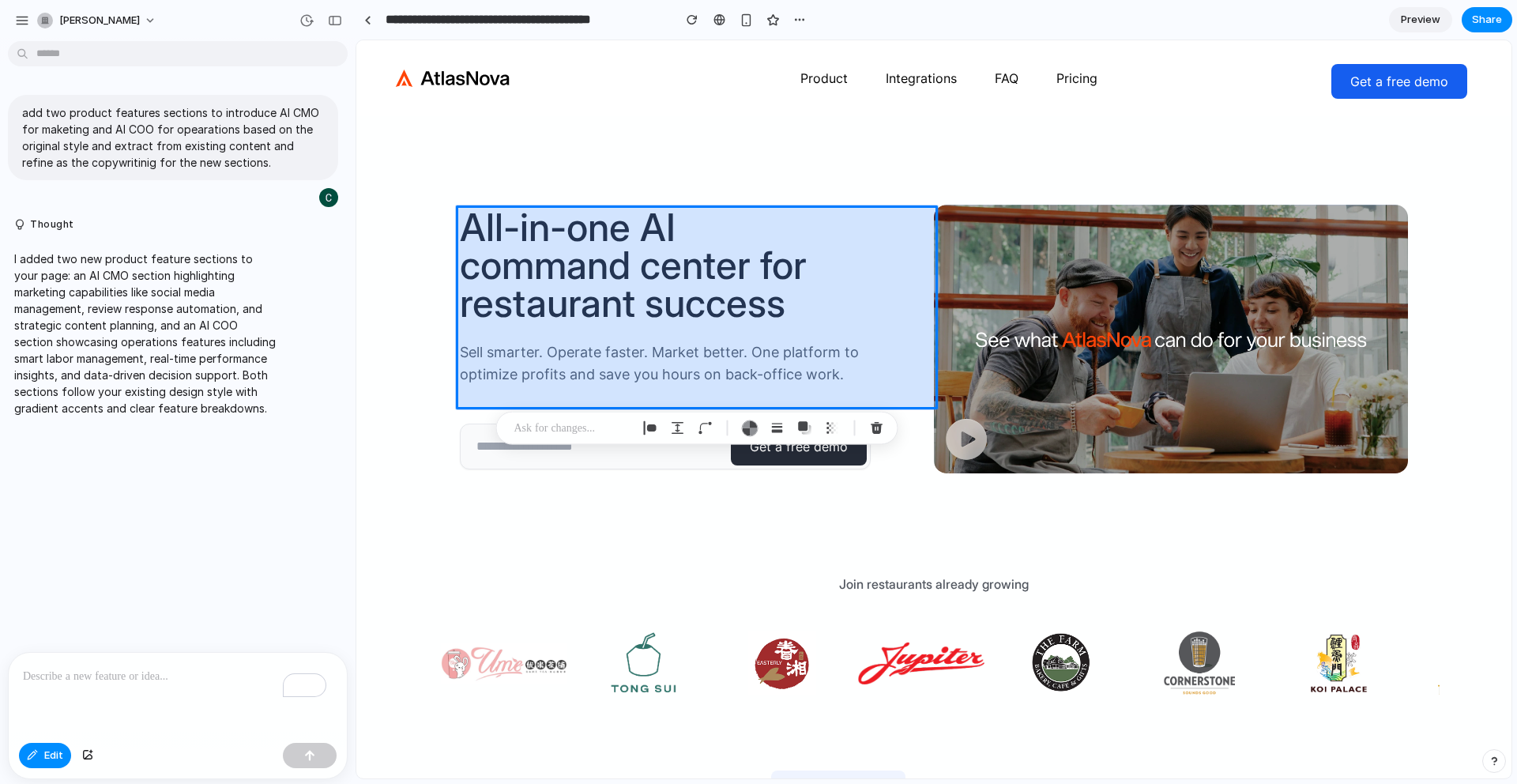
click at [639, 282] on div at bounding box center [934, 410] width 1155 height 738
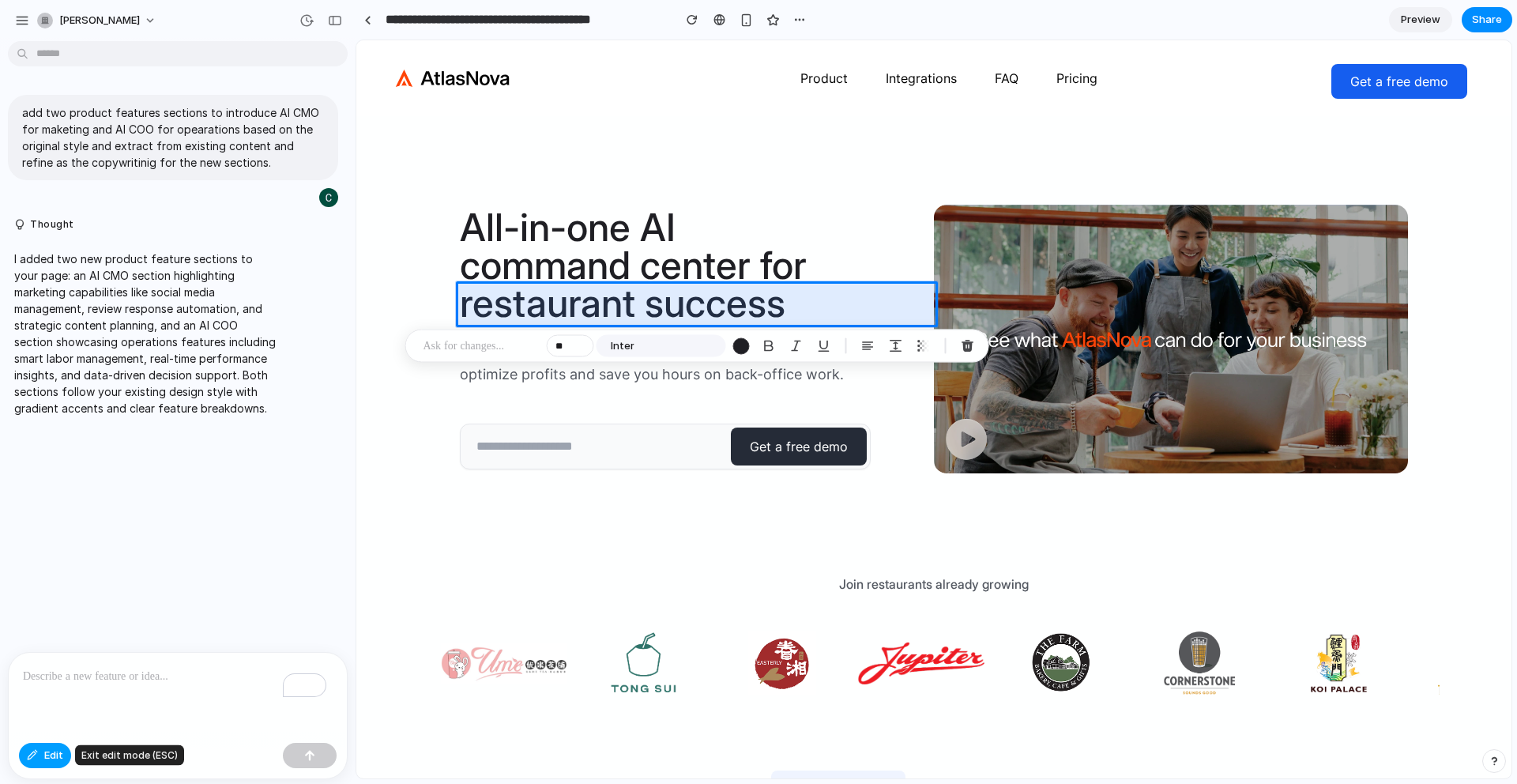
click at [46, 756] on span "Edit" at bounding box center [54, 755] width 19 height 15
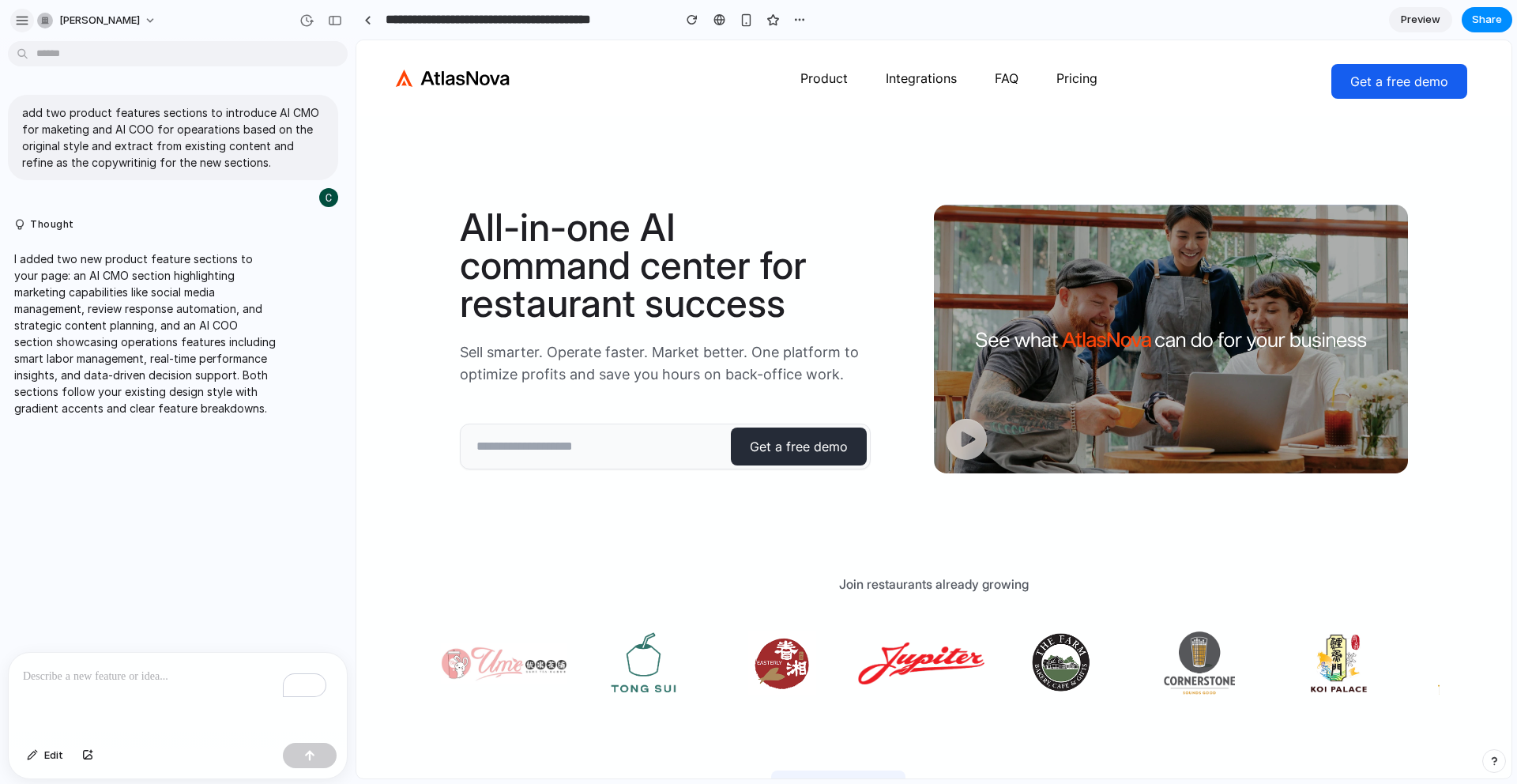
click at [25, 20] on div "button" at bounding box center [22, 21] width 15 height 15
click at [739, 18] on div "button" at bounding box center [746, 20] width 14 height 14
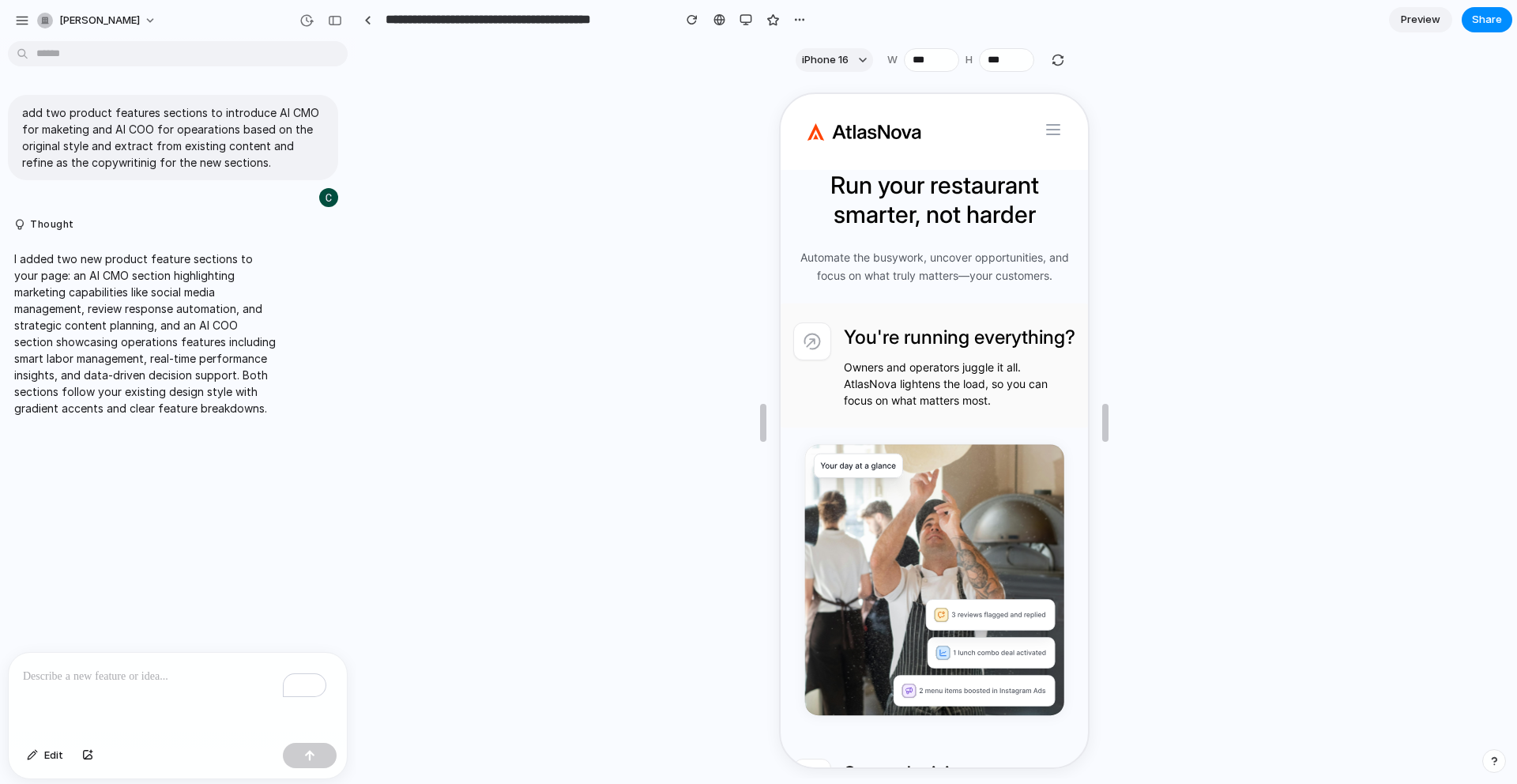
scroll to position [1216, 0]
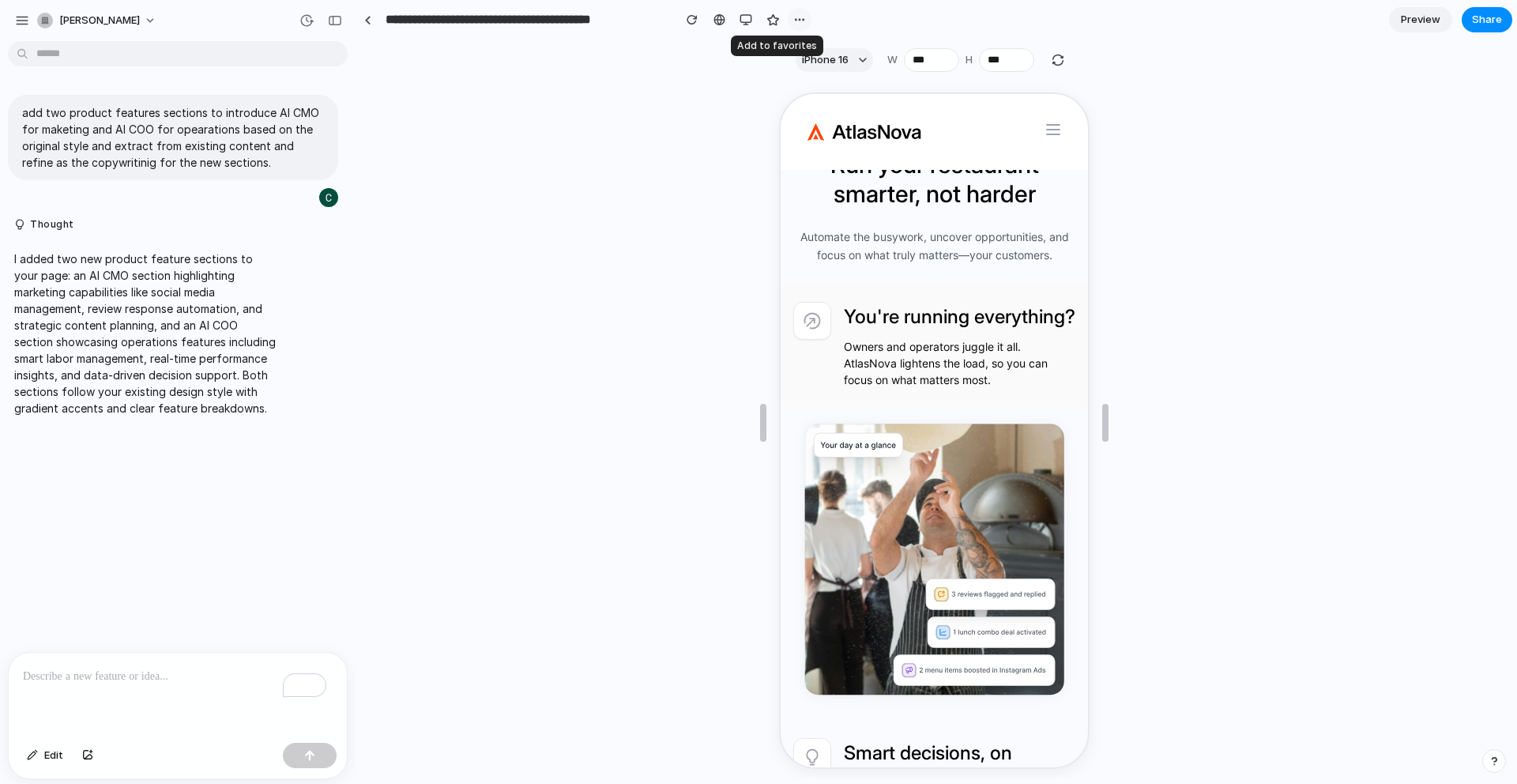
click at [808, 20] on button "button" at bounding box center [799, 20] width 24 height 24
click at [729, 145] on div "Duplicate Delete" at bounding box center [758, 392] width 1517 height 784
click at [749, 24] on div "button" at bounding box center [746, 20] width 13 height 13
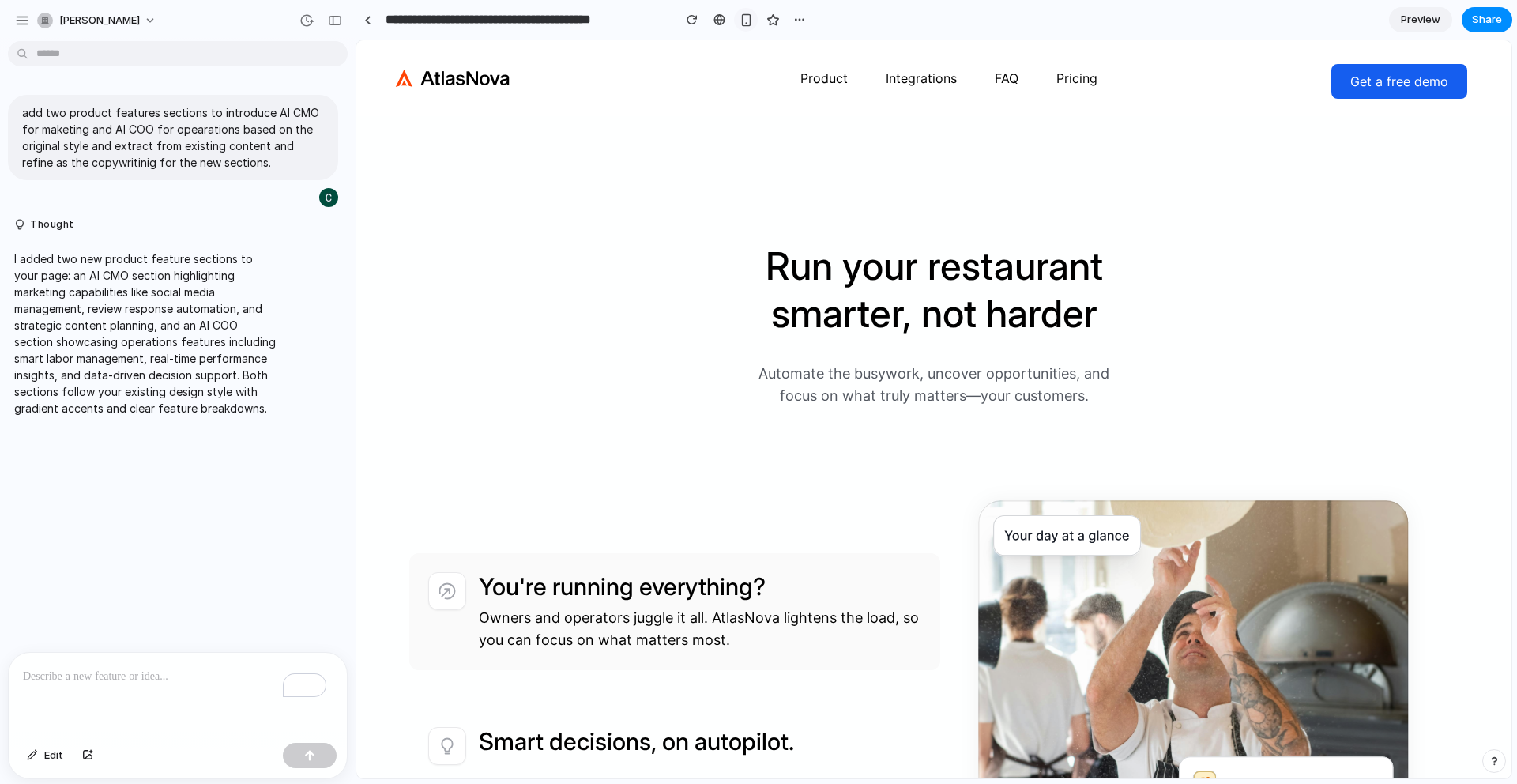
scroll to position [1317, 0]
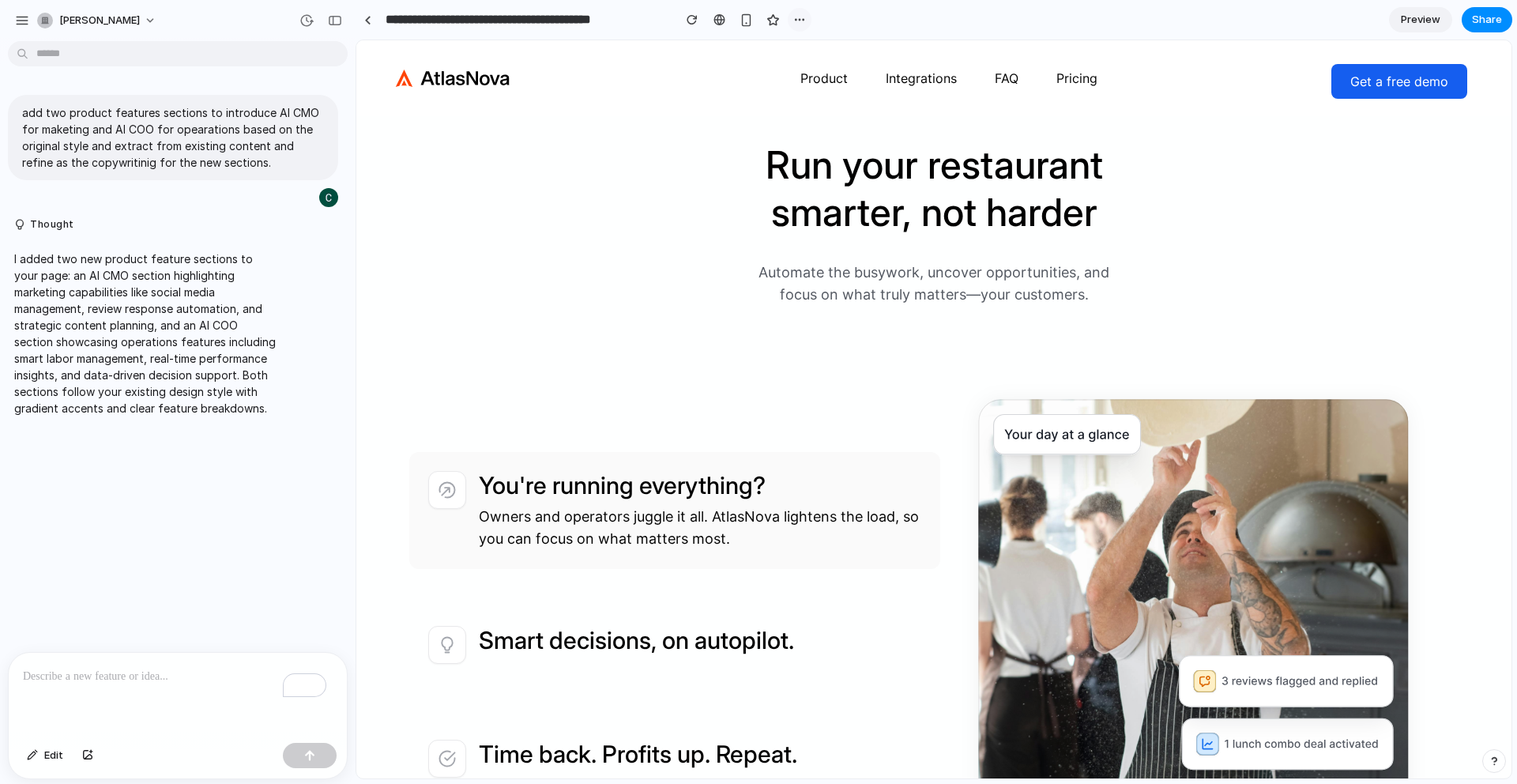
click at [798, 21] on div "button" at bounding box center [799, 20] width 13 height 13
click at [799, 24] on div "Duplicate Delete" at bounding box center [758, 392] width 1517 height 784
click at [1495, 18] on span "Share" at bounding box center [1487, 19] width 30 height 15
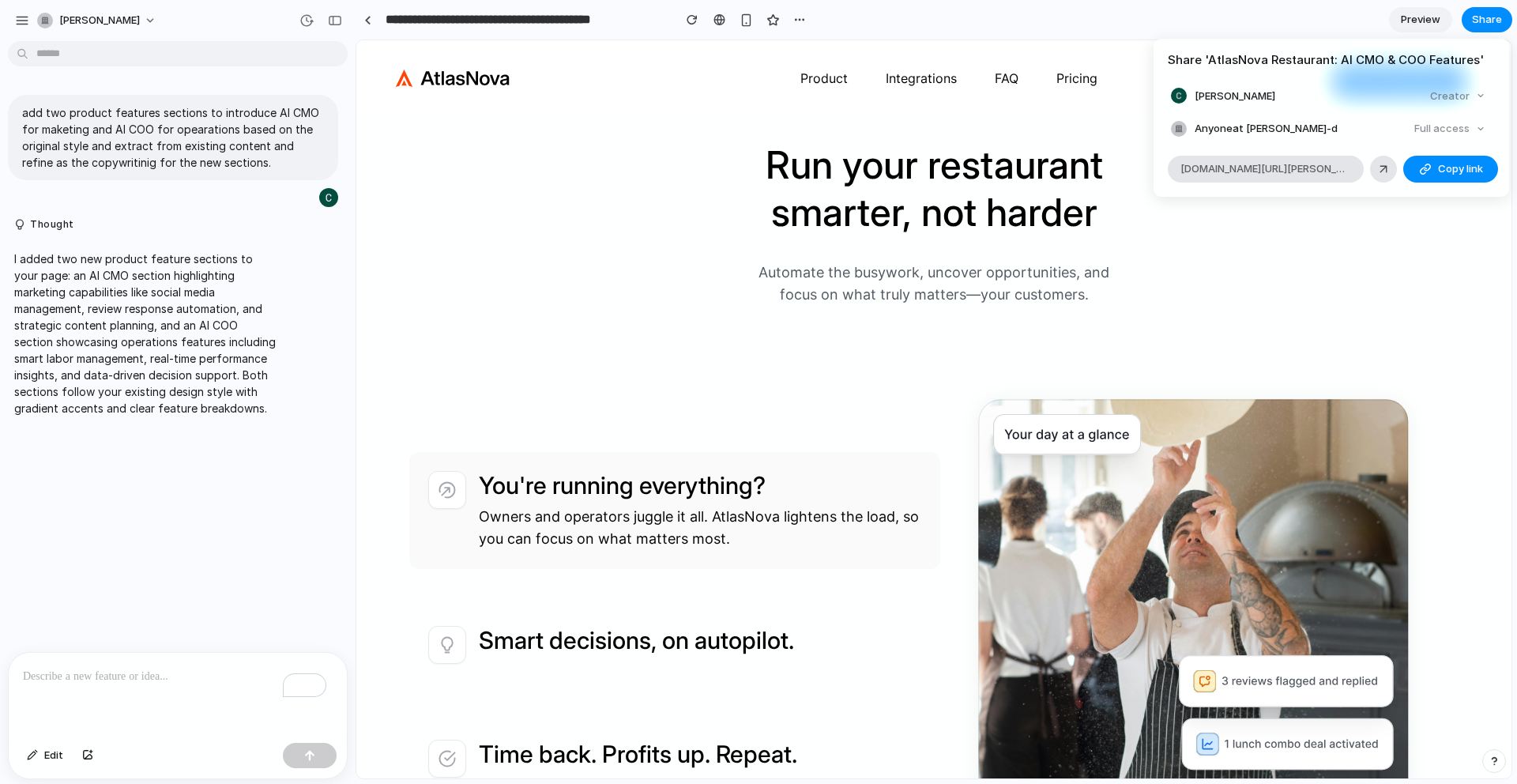
click at [1171, 284] on div "Share ' AtlasNova Restaurant: AI CMO & COO Features ' Christine D Creator Anyon…" at bounding box center [758, 392] width 1517 height 784
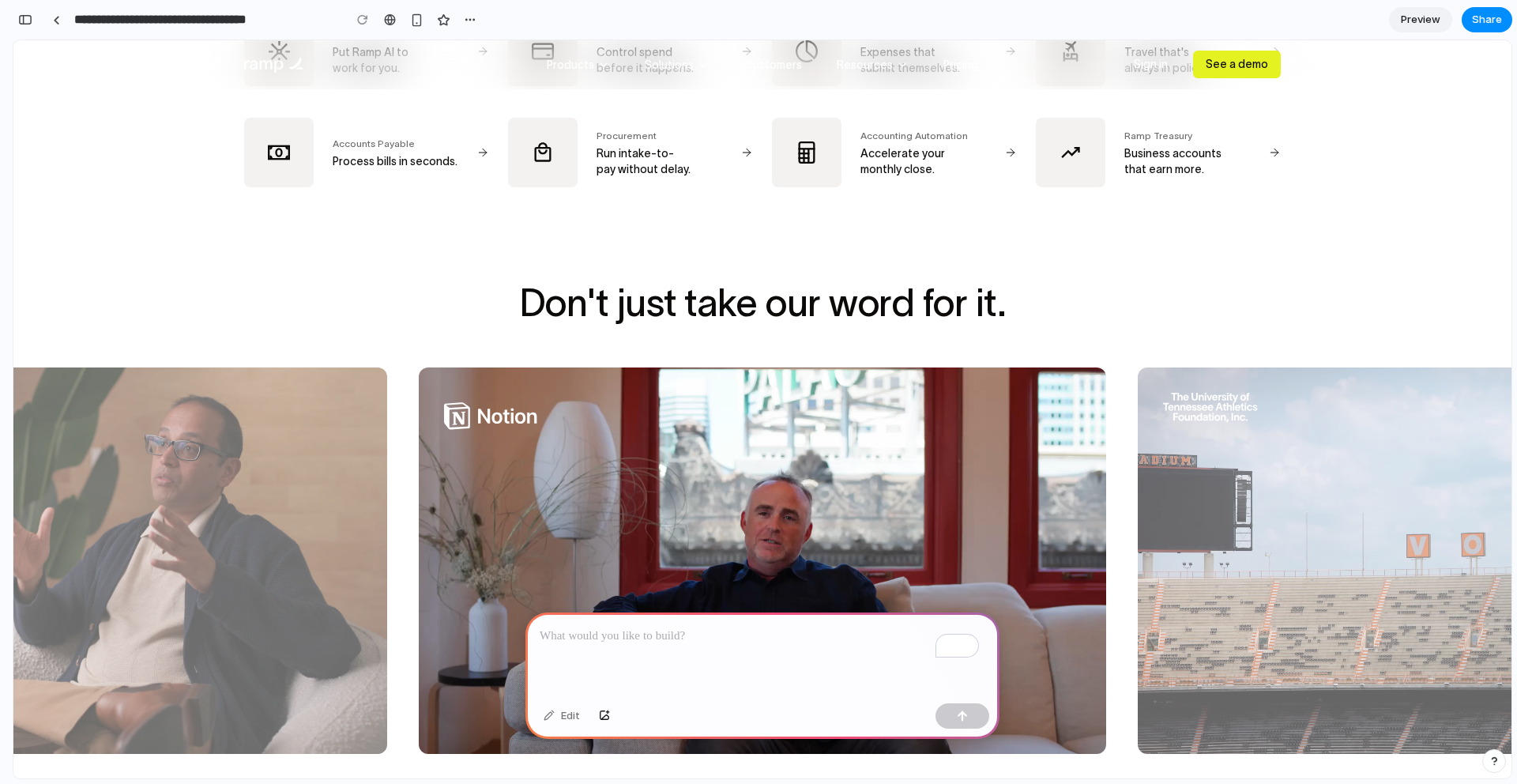
scroll to position [924, 0]
